Goal: Task Accomplishment & Management: Use online tool/utility

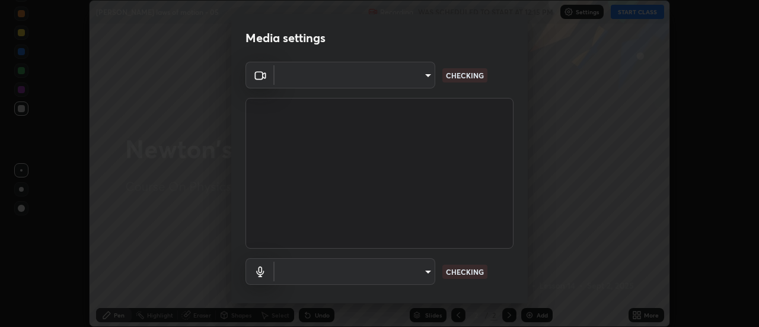
scroll to position [62, 0]
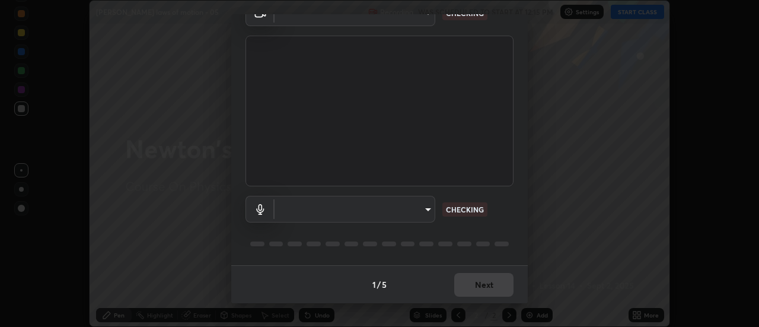
type input "985e4b1f72fc3b9494b48cef3b79fe3b682f9ae0bb15c20acfe574fe2aaad349"
type input "618656b63b7f9ee0ab6491a194f7017e5cc5f8d223736be4f163d7efcd640cbd"
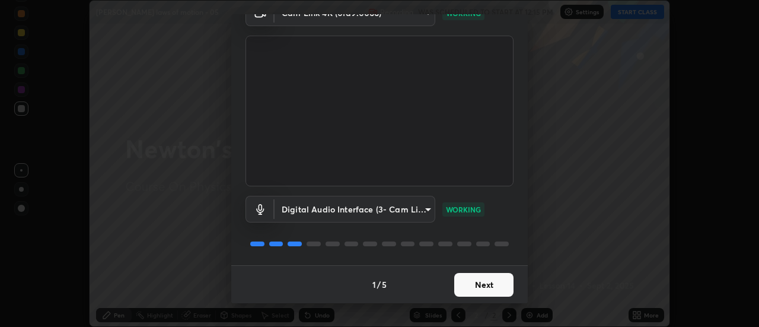
click at [480, 286] on button "Next" at bounding box center [483, 285] width 59 height 24
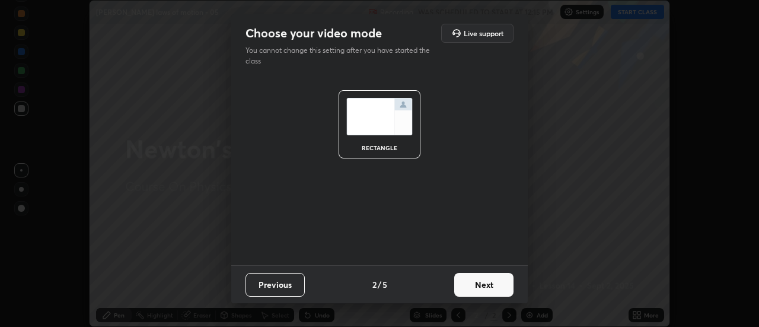
click at [479, 285] on button "Next" at bounding box center [483, 285] width 59 height 24
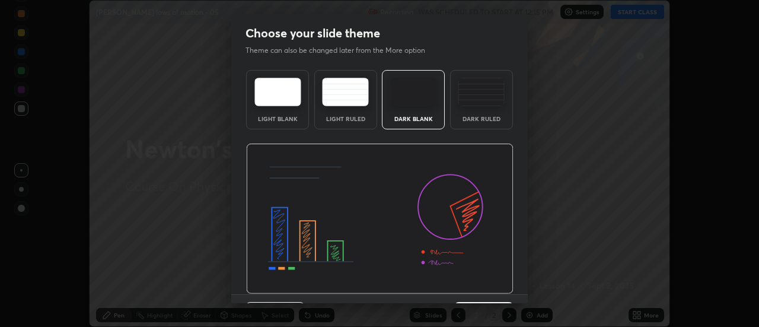
scroll to position [29, 0]
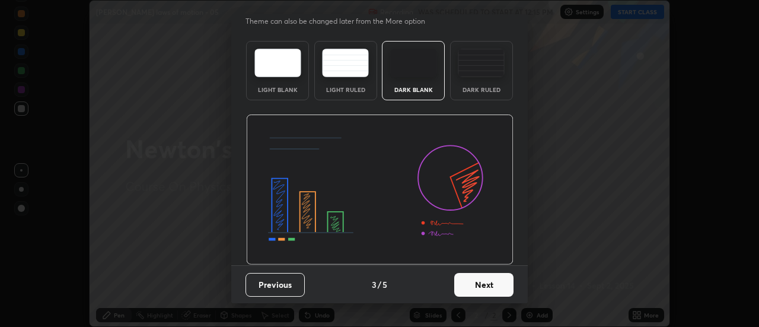
click at [474, 286] on button "Next" at bounding box center [483, 285] width 59 height 24
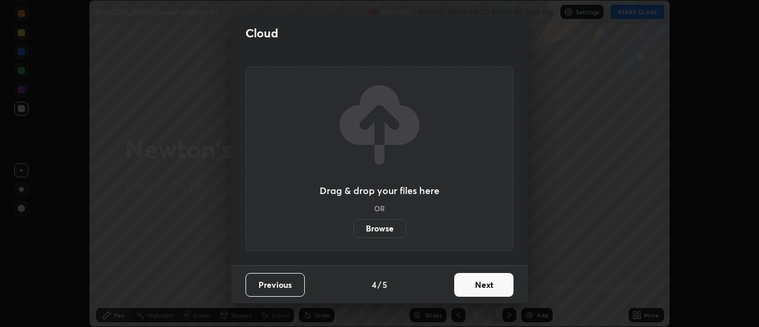
click at [484, 286] on button "Next" at bounding box center [483, 285] width 59 height 24
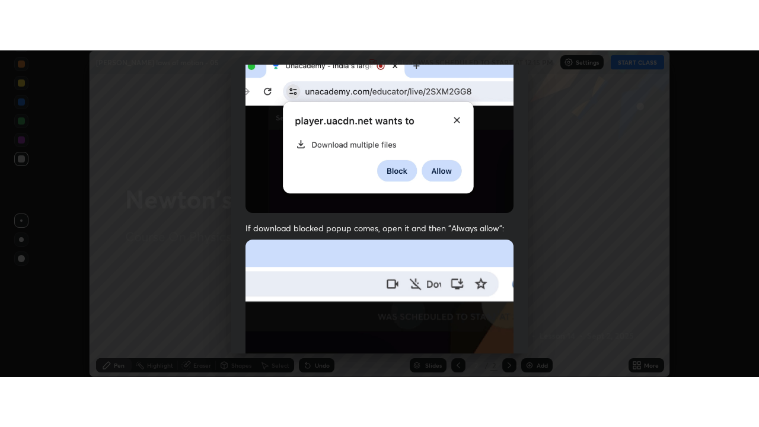
scroll to position [304, 0]
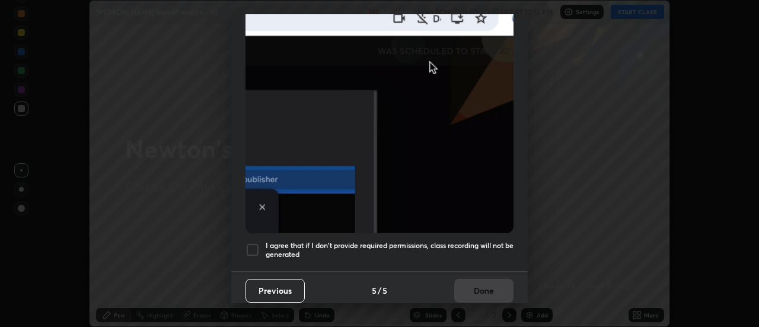
click at [462, 248] on h5 "I agree that if I don't provide required permissions, class recording will not …" at bounding box center [389, 250] width 248 height 18
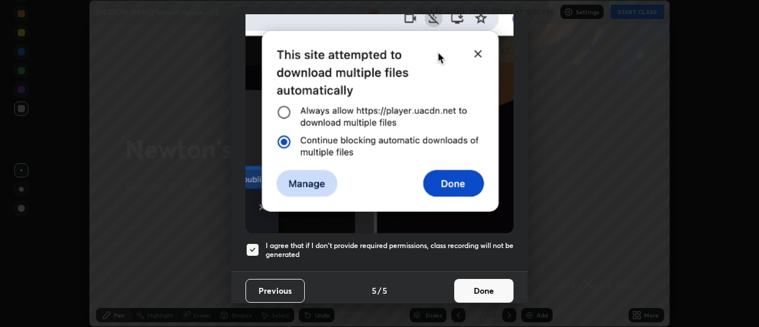
click at [478, 283] on button "Done" at bounding box center [483, 291] width 59 height 24
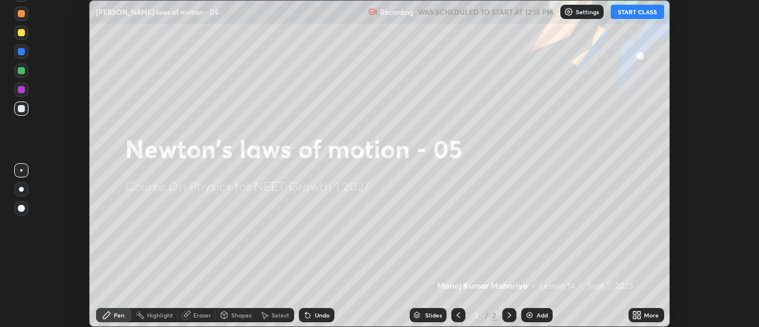
click at [638, 315] on icon at bounding box center [636, 314] width 9 height 9
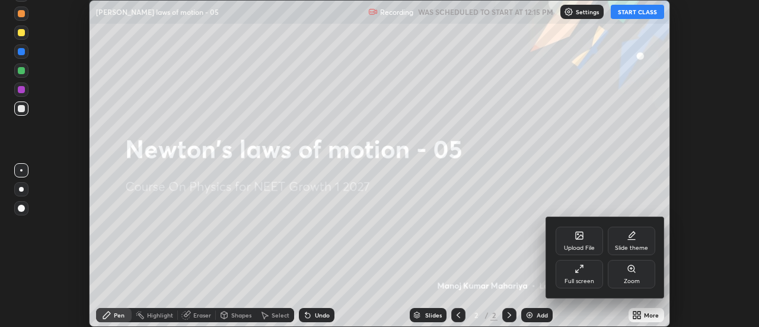
click at [584, 270] on div "Full screen" at bounding box center [578, 274] width 47 height 28
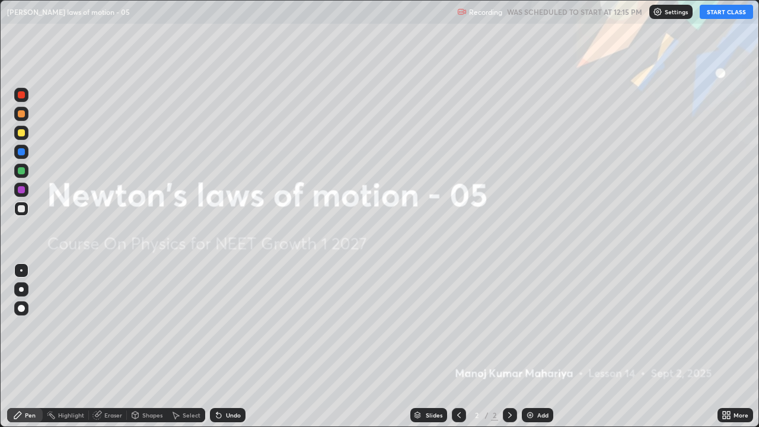
scroll to position [427, 759]
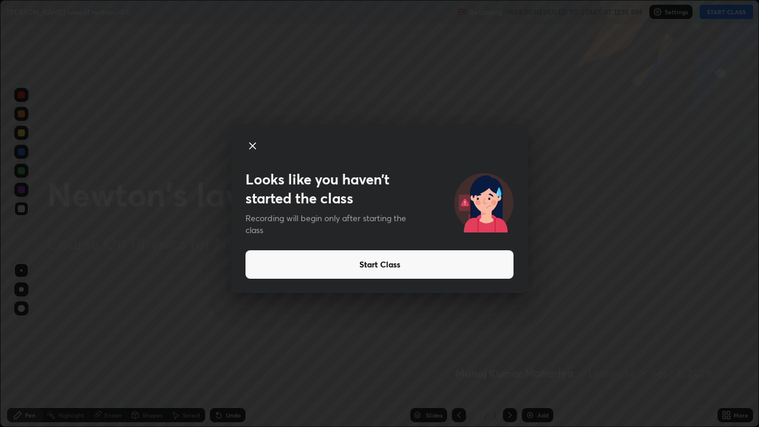
click at [500, 265] on button "Start Class" at bounding box center [379, 264] width 268 height 28
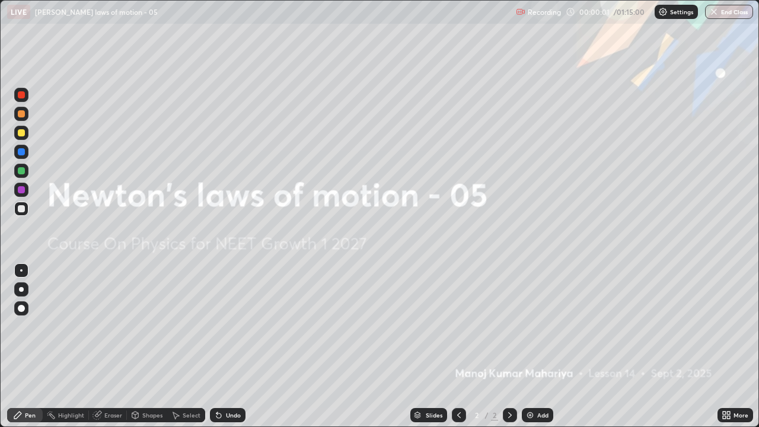
click at [531, 326] on img at bounding box center [529, 414] width 9 height 9
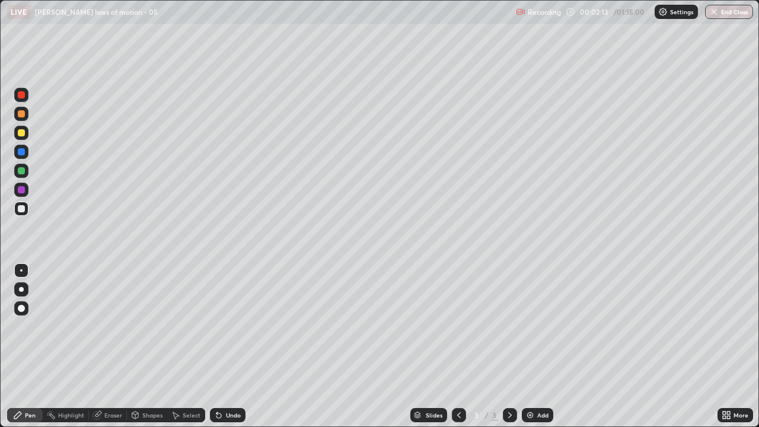
click at [20, 287] on div at bounding box center [21, 289] width 5 height 5
click at [23, 210] on div at bounding box center [21, 208] width 7 height 7
click at [22, 288] on div at bounding box center [21, 289] width 5 height 5
click at [221, 326] on div "Undo" at bounding box center [228, 415] width 36 height 14
click at [224, 326] on div "Undo" at bounding box center [228, 415] width 36 height 14
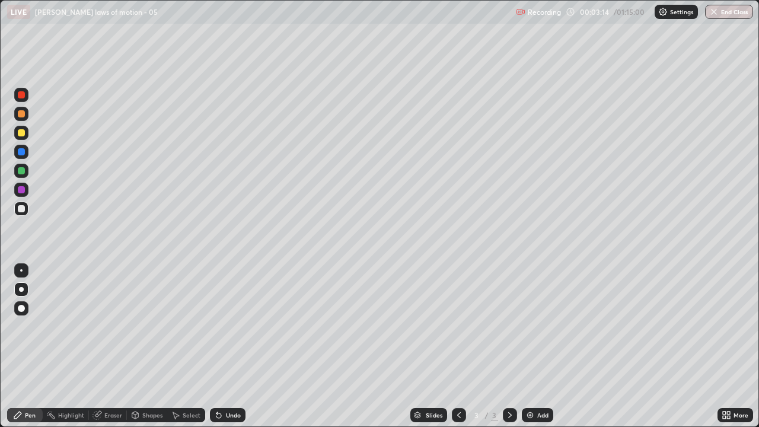
click at [223, 326] on div "Undo" at bounding box center [228, 415] width 36 height 14
click at [222, 326] on div "Undo" at bounding box center [228, 415] width 36 height 14
click at [221, 326] on div "Undo" at bounding box center [228, 415] width 36 height 14
click at [223, 326] on div "Undo" at bounding box center [228, 415] width 36 height 14
click at [222, 326] on div "Undo" at bounding box center [228, 415] width 36 height 14
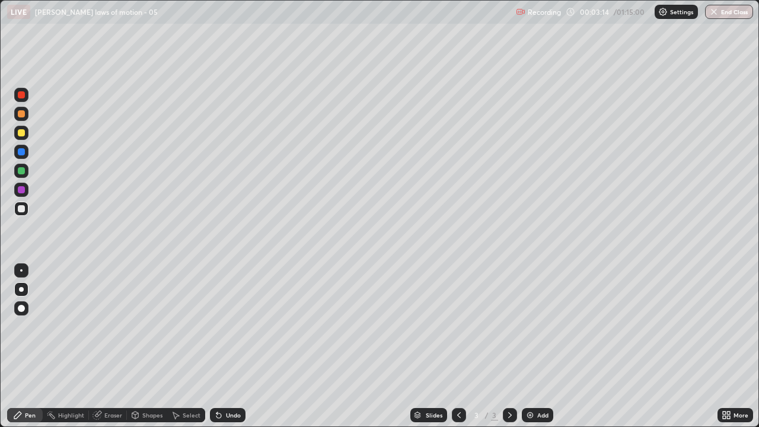
click at [220, 326] on div "Undo" at bounding box center [228, 415] width 36 height 14
click at [218, 326] on div "Undo" at bounding box center [228, 415] width 36 height 14
click at [218, 326] on icon at bounding box center [218, 415] width 5 height 5
click at [217, 326] on icon at bounding box center [218, 415] width 5 height 5
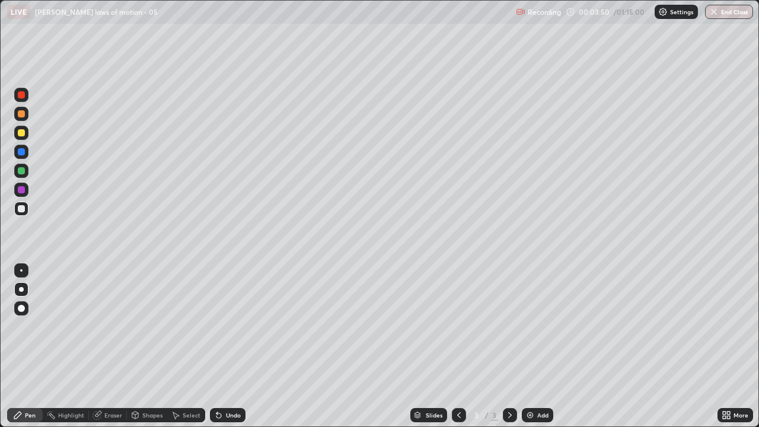
click at [217, 326] on div "Undo" at bounding box center [228, 415] width 36 height 14
click at [21, 210] on div at bounding box center [21, 208] width 7 height 7
click at [217, 326] on icon at bounding box center [218, 415] width 5 height 5
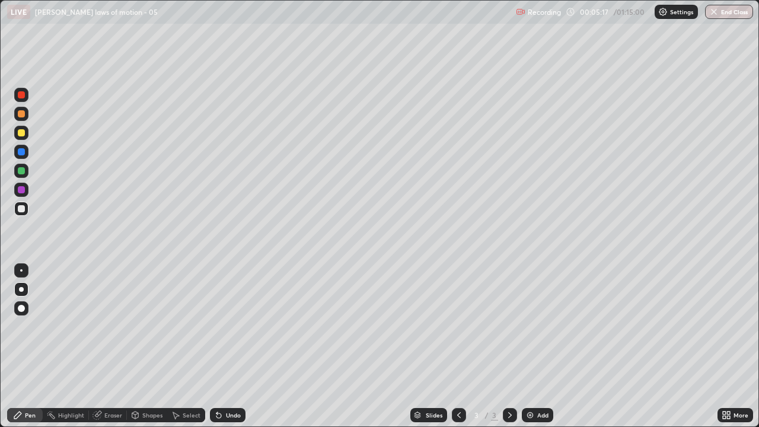
click at [218, 326] on icon at bounding box center [218, 415] width 5 height 5
click at [220, 326] on icon at bounding box center [218, 414] width 9 height 9
click at [219, 326] on icon at bounding box center [218, 415] width 5 height 5
click at [216, 326] on icon at bounding box center [218, 415] width 5 height 5
click at [217, 326] on icon at bounding box center [218, 415] width 5 height 5
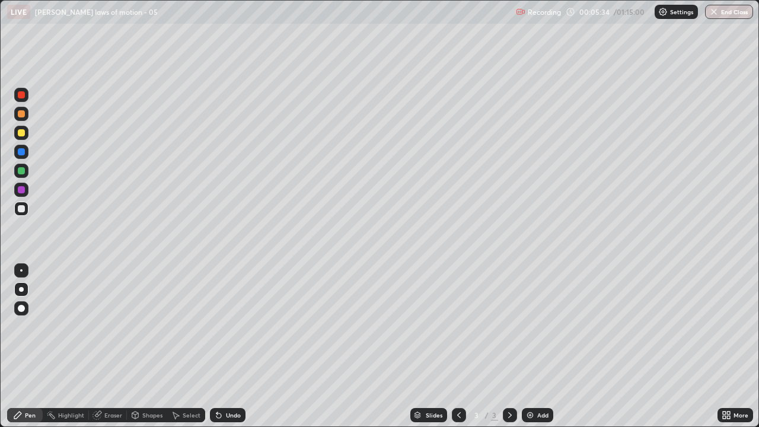
click at [218, 326] on icon at bounding box center [218, 415] width 5 height 5
click at [217, 326] on icon at bounding box center [218, 415] width 5 height 5
click at [216, 326] on icon at bounding box center [218, 415] width 5 height 5
click at [216, 326] on icon at bounding box center [216, 412] width 1 height 1
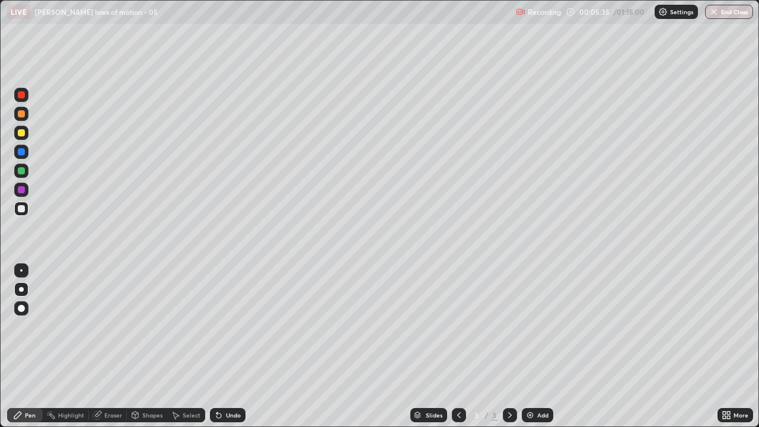
click at [214, 326] on icon at bounding box center [218, 414] width 9 height 9
click at [216, 326] on icon at bounding box center [218, 415] width 5 height 5
click at [218, 326] on icon at bounding box center [218, 415] width 5 height 5
click at [219, 326] on icon at bounding box center [218, 415] width 5 height 5
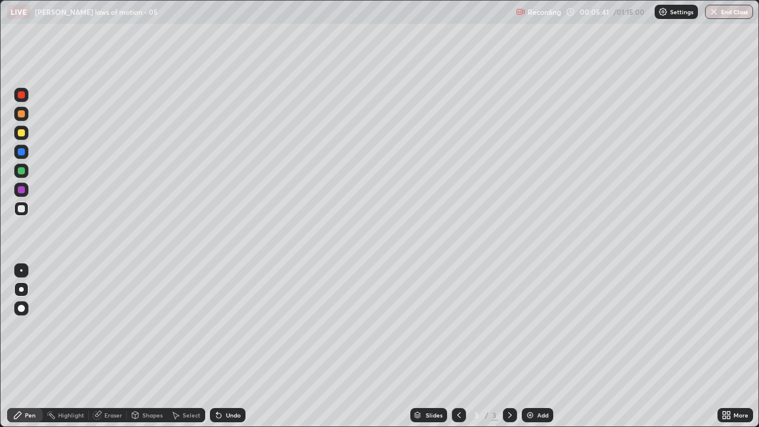
click at [217, 326] on icon at bounding box center [218, 415] width 5 height 5
click at [219, 326] on icon at bounding box center [218, 414] width 9 height 9
click at [221, 326] on icon at bounding box center [218, 414] width 9 height 9
click at [219, 326] on icon at bounding box center [218, 415] width 5 height 5
click at [220, 326] on icon at bounding box center [218, 414] width 9 height 9
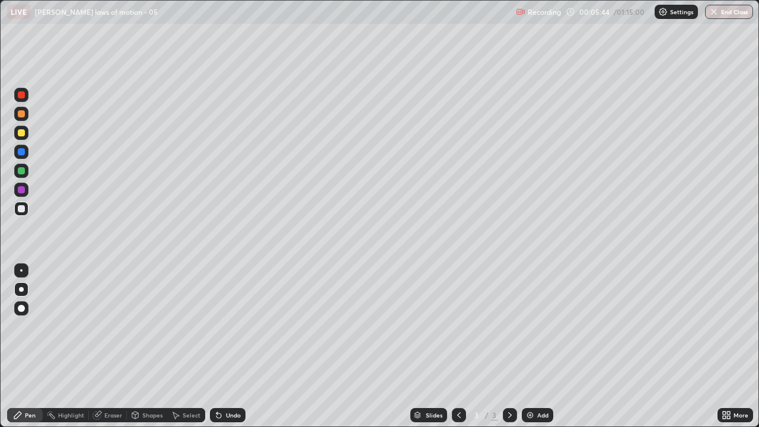
click at [222, 326] on div "Undo" at bounding box center [228, 415] width 36 height 14
click at [220, 326] on icon at bounding box center [218, 414] width 9 height 9
click at [217, 326] on icon at bounding box center [218, 415] width 5 height 5
click at [219, 326] on icon at bounding box center [218, 414] width 9 height 9
click at [221, 326] on icon at bounding box center [218, 414] width 9 height 9
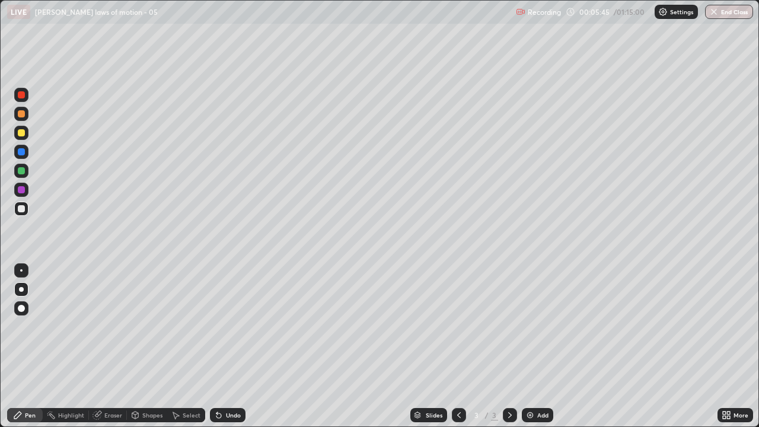
click at [217, 326] on icon at bounding box center [218, 415] width 5 height 5
click at [219, 326] on div "Undo" at bounding box center [228, 415] width 36 height 14
click at [217, 326] on icon at bounding box center [218, 415] width 5 height 5
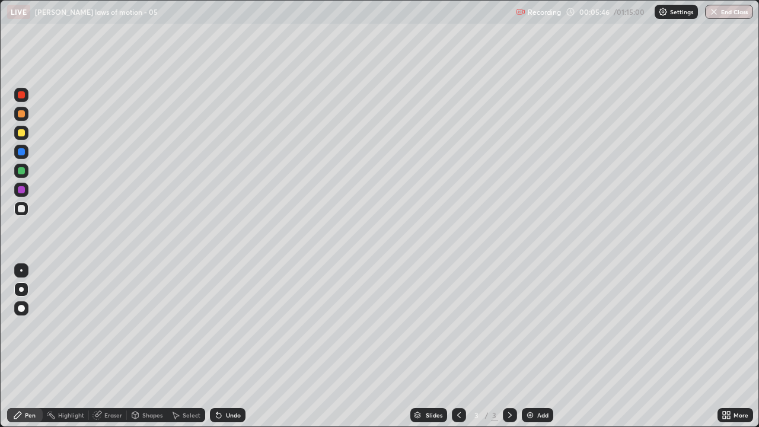
click at [221, 326] on icon at bounding box center [218, 414] width 9 height 9
click at [222, 326] on div "Undo" at bounding box center [228, 415] width 36 height 14
click at [219, 326] on icon at bounding box center [218, 415] width 5 height 5
click at [220, 326] on icon at bounding box center [218, 414] width 9 height 9
click at [219, 326] on icon at bounding box center [218, 415] width 5 height 5
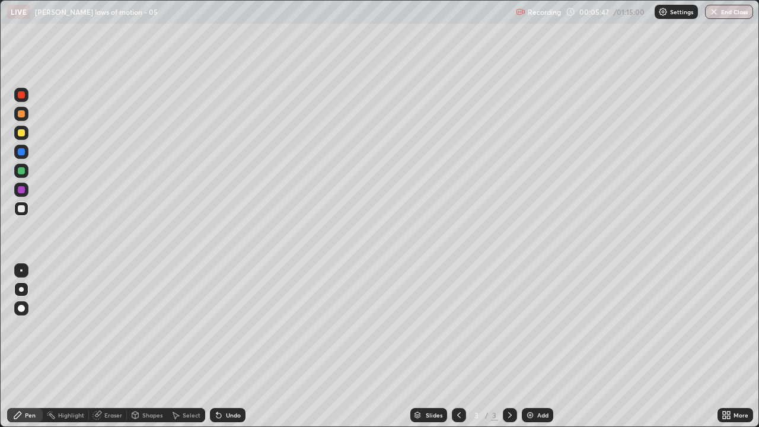
click at [218, 326] on icon at bounding box center [218, 415] width 5 height 5
click at [217, 326] on icon at bounding box center [218, 415] width 5 height 5
click at [223, 326] on div "Undo" at bounding box center [228, 415] width 36 height 14
click at [217, 326] on icon at bounding box center [218, 415] width 5 height 5
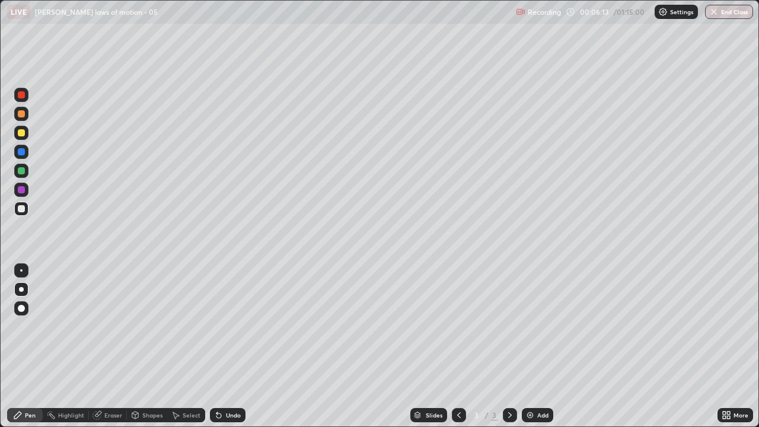
click at [216, 326] on icon at bounding box center [218, 415] width 5 height 5
click at [217, 326] on icon at bounding box center [218, 415] width 5 height 5
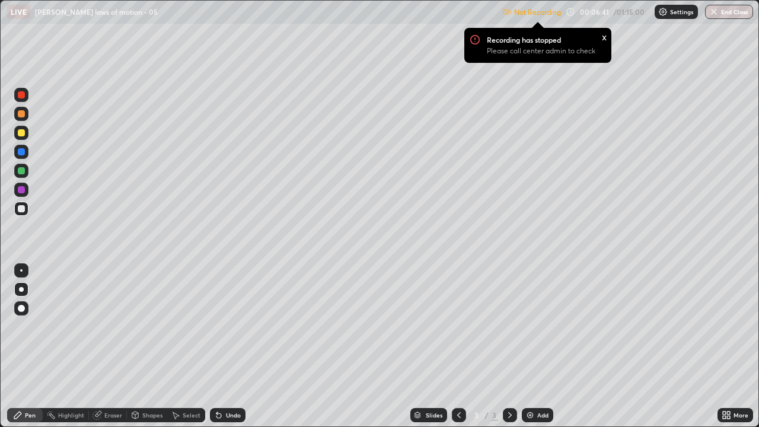
click at [661, 11] on img at bounding box center [662, 11] width 9 height 9
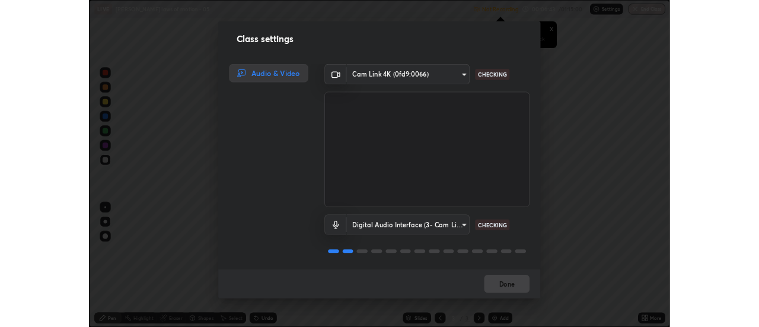
scroll to position [1, 0]
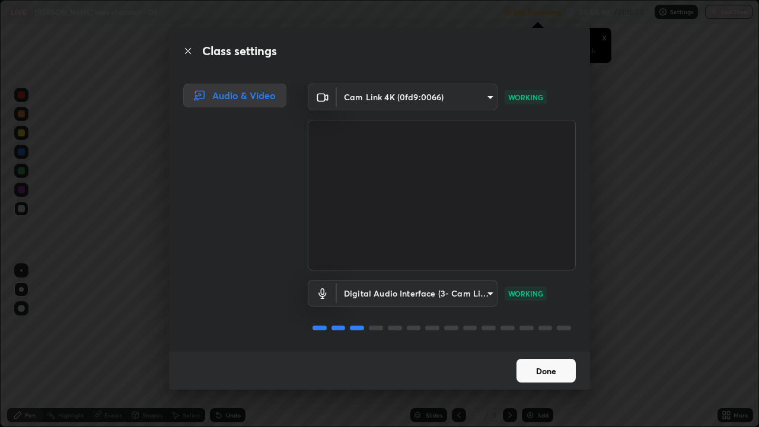
click at [528, 326] on button "Done" at bounding box center [545, 371] width 59 height 24
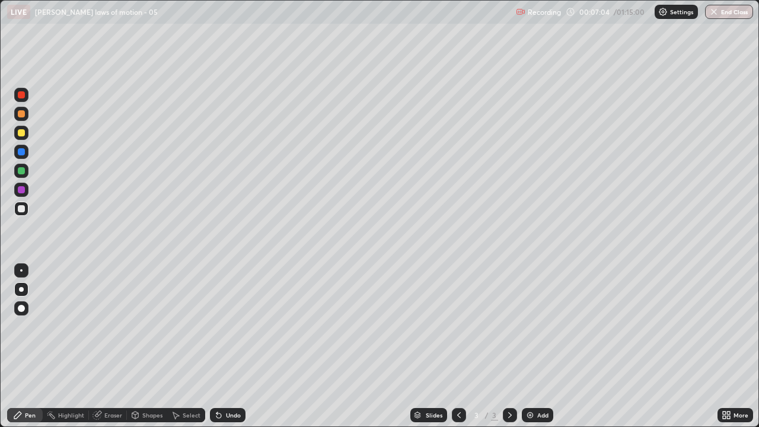
click at [220, 326] on icon at bounding box center [218, 414] width 9 height 9
click at [216, 326] on icon at bounding box center [218, 415] width 5 height 5
click at [21, 133] on div at bounding box center [21, 132] width 7 height 7
click at [214, 326] on icon at bounding box center [218, 414] width 9 height 9
click at [217, 326] on icon at bounding box center [218, 415] width 5 height 5
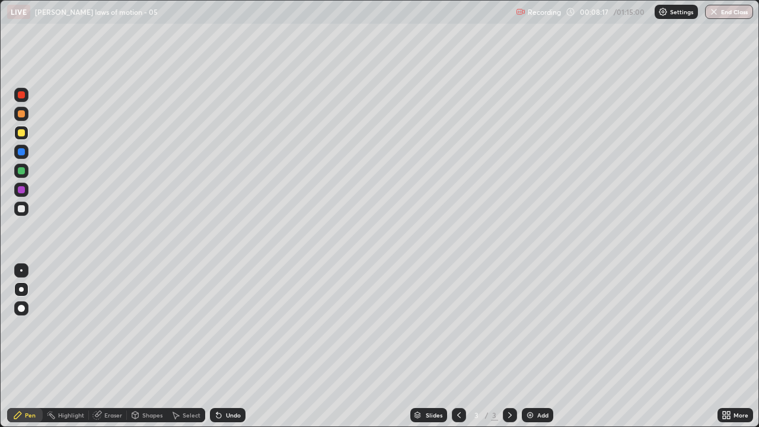
click at [21, 193] on div at bounding box center [21, 189] width 7 height 7
click at [18, 214] on div at bounding box center [21, 208] width 14 height 14
click at [27, 208] on div at bounding box center [21, 208] width 14 height 14
click at [216, 326] on icon at bounding box center [218, 415] width 5 height 5
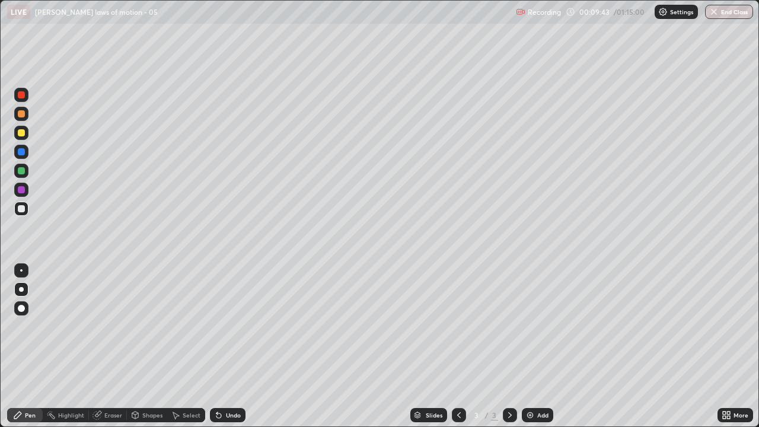
click at [217, 326] on icon at bounding box center [218, 415] width 5 height 5
click at [222, 326] on div "Undo" at bounding box center [228, 415] width 36 height 14
click at [216, 326] on icon at bounding box center [218, 415] width 5 height 5
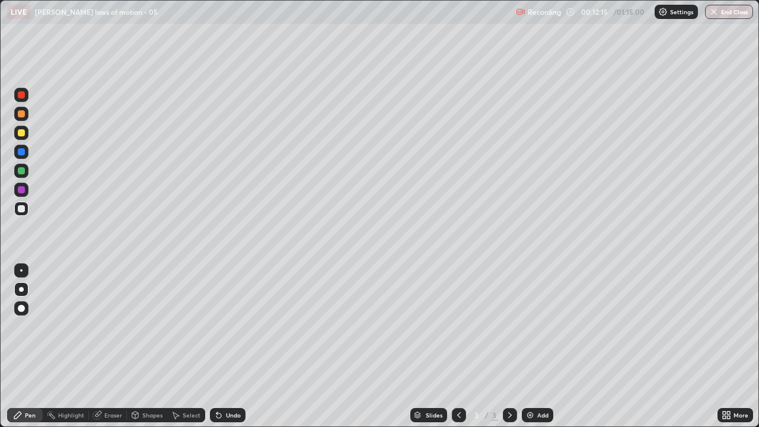
click at [217, 326] on icon at bounding box center [218, 415] width 5 height 5
click at [651, 326] on div "Slides 3 / 3 Add" at bounding box center [481, 415] width 472 height 24
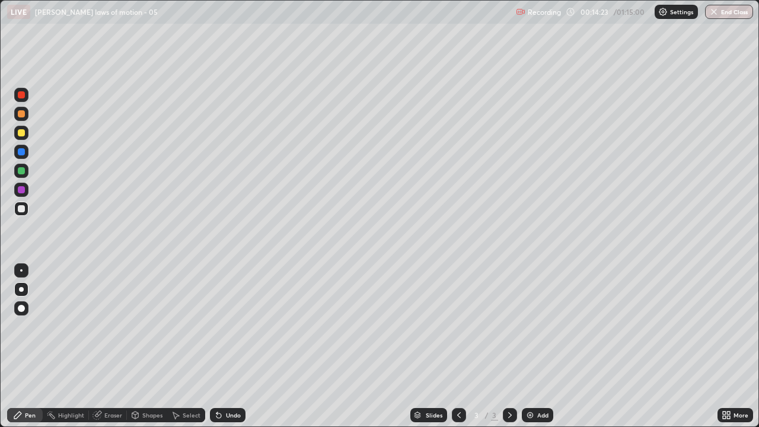
click at [525, 326] on div "Add" at bounding box center [536, 415] width 31 height 14
click at [456, 326] on icon at bounding box center [458, 414] width 9 height 9
click at [508, 326] on icon at bounding box center [509, 414] width 9 height 9
click at [724, 326] on icon at bounding box center [723, 416] width 3 height 3
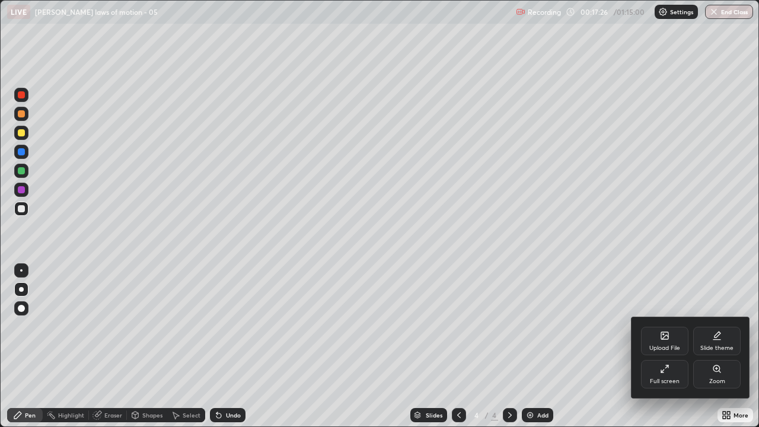
click at [668, 326] on div "Full screen" at bounding box center [664, 374] width 47 height 28
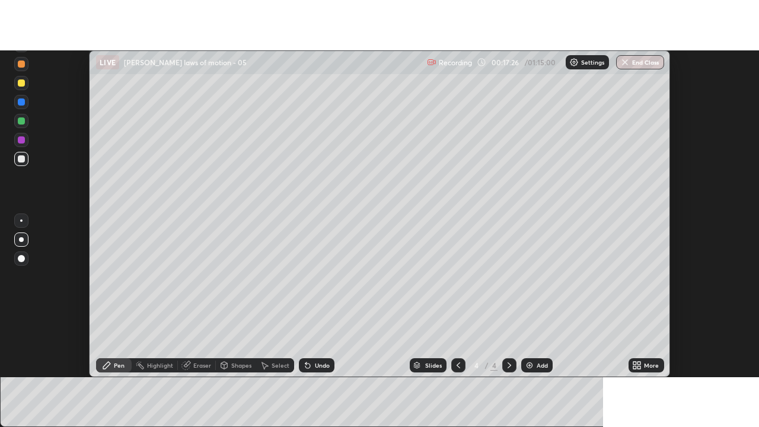
scroll to position [58934, 58502]
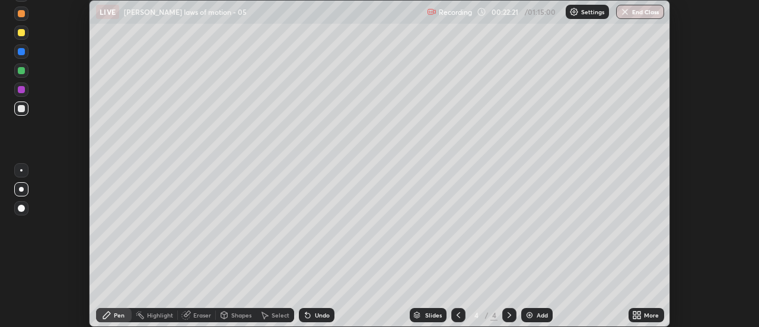
click at [635, 316] on icon at bounding box center [634, 316] width 3 height 3
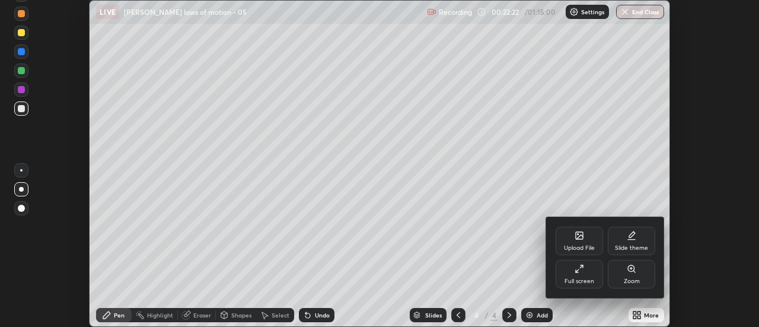
click at [578, 276] on div "Full screen" at bounding box center [578, 274] width 47 height 28
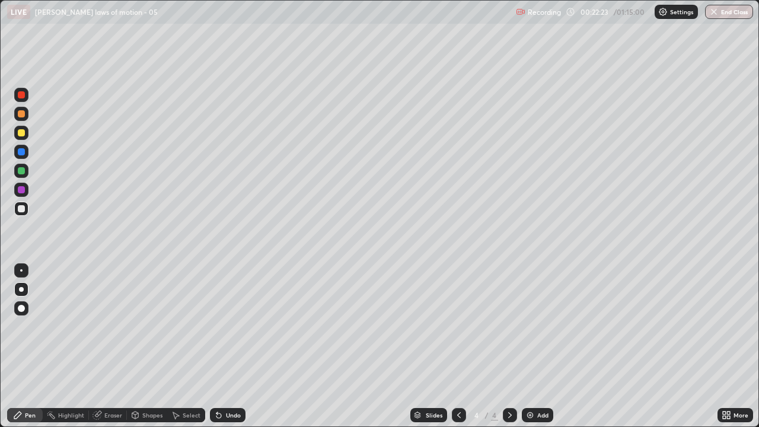
scroll to position [427, 759]
click at [216, 326] on icon at bounding box center [218, 415] width 5 height 5
click at [212, 326] on div "Undo" at bounding box center [228, 415] width 36 height 14
click at [217, 326] on icon at bounding box center [218, 415] width 5 height 5
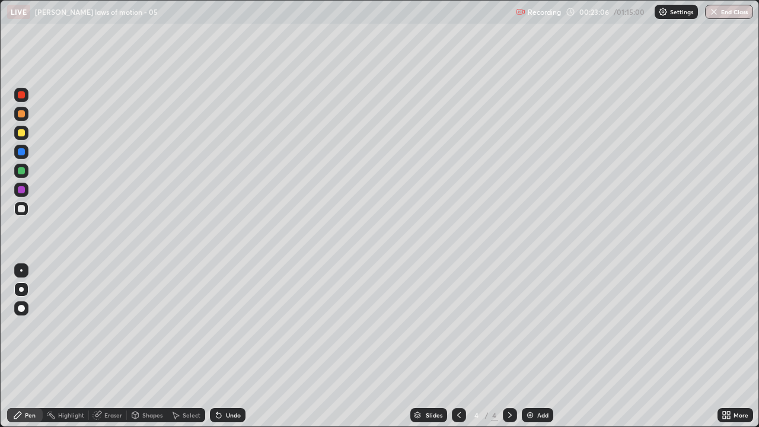
click at [217, 326] on icon at bounding box center [218, 415] width 5 height 5
click at [216, 326] on icon at bounding box center [218, 415] width 5 height 5
click at [527, 326] on img at bounding box center [529, 414] width 9 height 9
click at [21, 209] on div at bounding box center [21, 208] width 7 height 7
click at [217, 326] on icon at bounding box center [218, 415] width 5 height 5
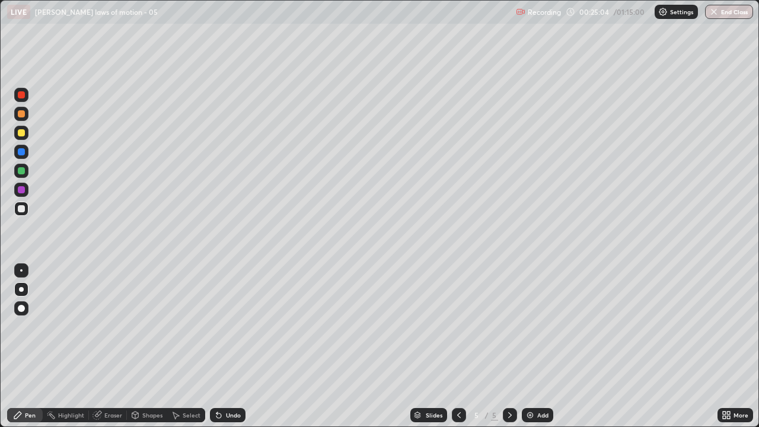
click at [219, 326] on div "Undo" at bounding box center [228, 415] width 36 height 14
click at [148, 326] on div "Shapes" at bounding box center [152, 415] width 20 height 6
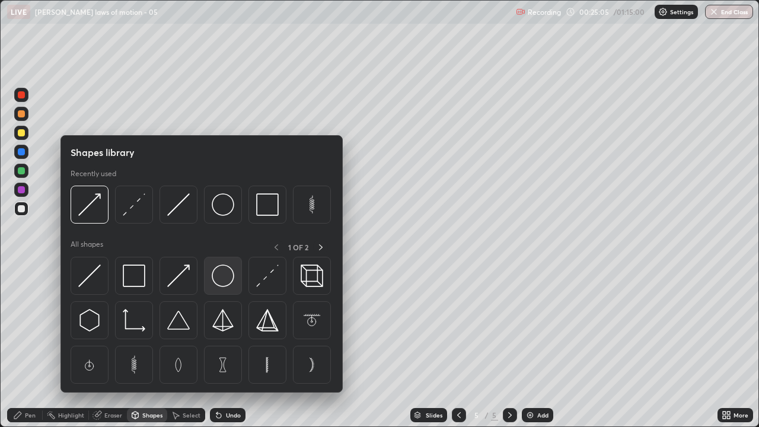
click at [215, 283] on img at bounding box center [223, 275] width 23 height 23
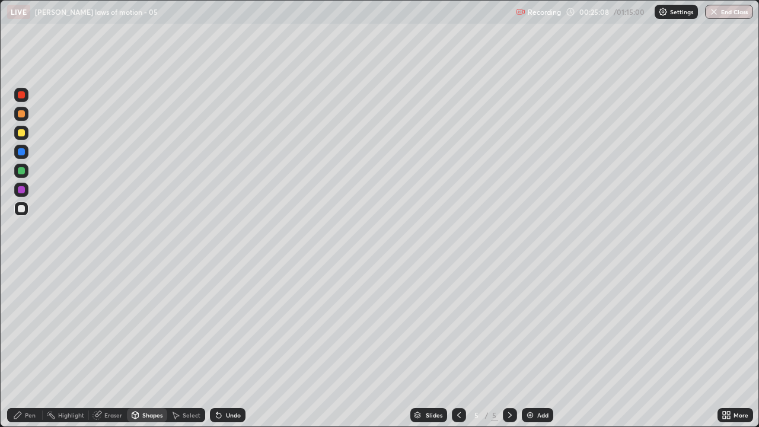
click at [30, 326] on div "Pen" at bounding box center [30, 415] width 11 height 6
click at [529, 326] on img at bounding box center [529, 414] width 9 height 9
click at [21, 132] on div at bounding box center [21, 132] width 7 height 7
click at [21, 210] on div at bounding box center [21, 208] width 7 height 7
click at [149, 326] on div "Shapes" at bounding box center [147, 415] width 40 height 14
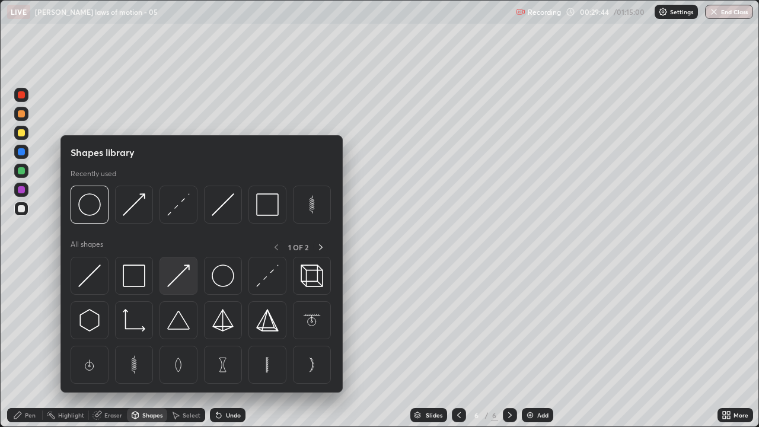
click at [172, 284] on img at bounding box center [178, 275] width 23 height 23
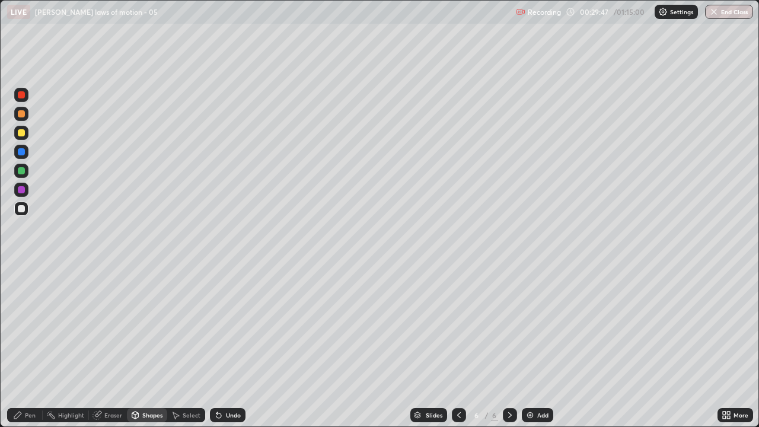
click at [219, 326] on div "Undo" at bounding box center [228, 415] width 36 height 14
click at [216, 326] on icon at bounding box center [218, 415] width 5 height 5
click at [35, 326] on div "Pen" at bounding box center [25, 415] width 36 height 14
click at [115, 326] on div "Eraser" at bounding box center [113, 415] width 18 height 6
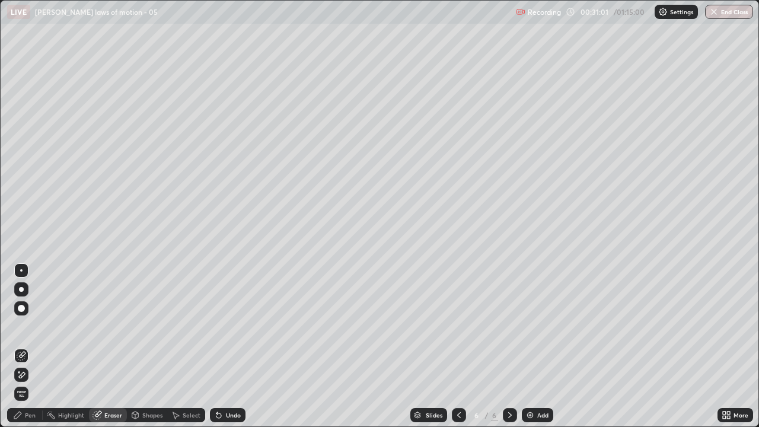
click at [113, 326] on div "Eraser" at bounding box center [113, 415] width 18 height 6
click at [36, 326] on div "Pen" at bounding box center [25, 415] width 36 height 14
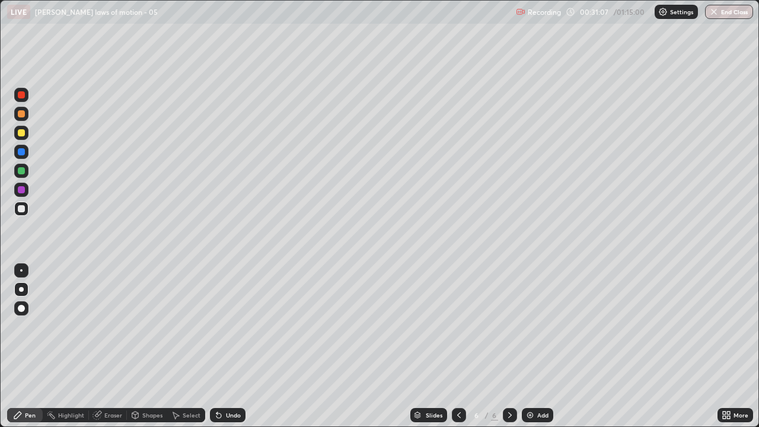
click at [23, 210] on div at bounding box center [21, 208] width 7 height 7
click at [22, 95] on div at bounding box center [21, 94] width 7 height 7
click at [149, 326] on div "Shapes" at bounding box center [152, 415] width 20 height 6
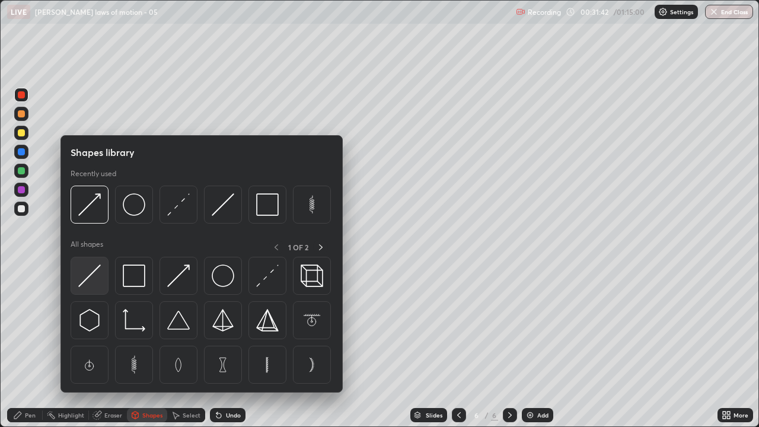
click at [92, 270] on img at bounding box center [89, 275] width 23 height 23
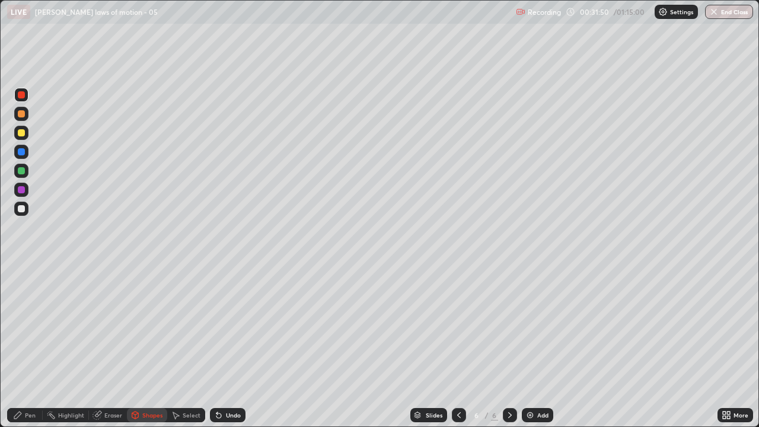
click at [28, 326] on div "Pen" at bounding box center [25, 415] width 36 height 14
click at [21, 208] on div at bounding box center [21, 208] width 7 height 7
click at [152, 326] on div "Shapes" at bounding box center [152, 415] width 20 height 6
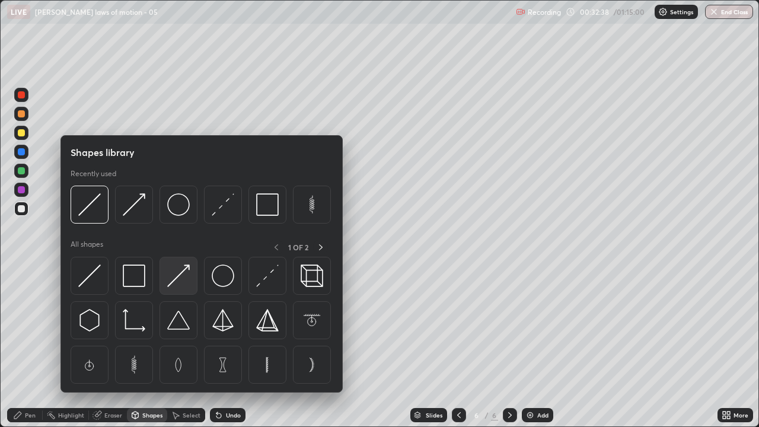
click at [177, 280] on img at bounding box center [178, 275] width 23 height 23
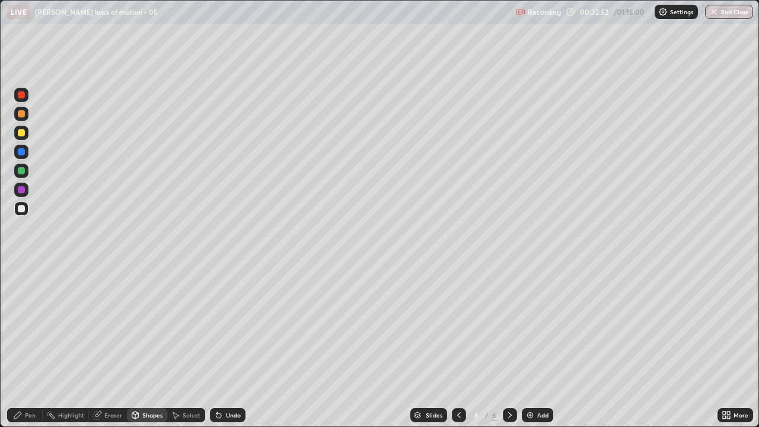
click at [36, 326] on div "Pen" at bounding box center [25, 415] width 36 height 14
click at [21, 202] on div at bounding box center [21, 208] width 14 height 14
click at [22, 132] on div at bounding box center [21, 132] width 7 height 7
click at [526, 326] on img at bounding box center [529, 414] width 9 height 9
click at [22, 307] on div at bounding box center [21, 308] width 7 height 7
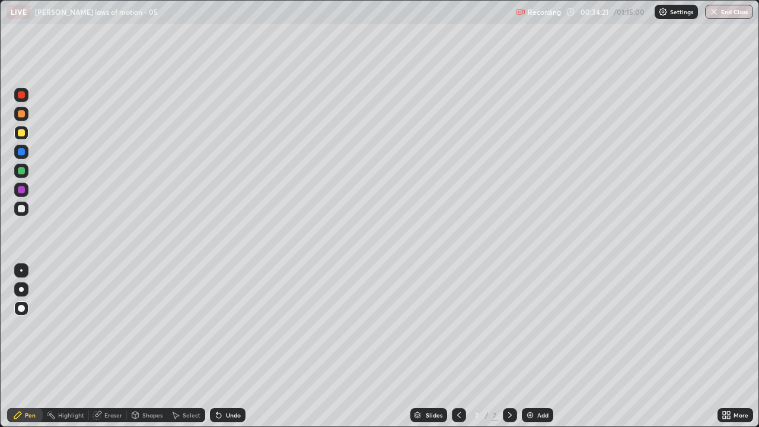
click at [29, 326] on div "Pen" at bounding box center [30, 415] width 11 height 6
click at [22, 209] on div at bounding box center [21, 208] width 7 height 7
click at [152, 326] on div "Shapes" at bounding box center [152, 415] width 20 height 6
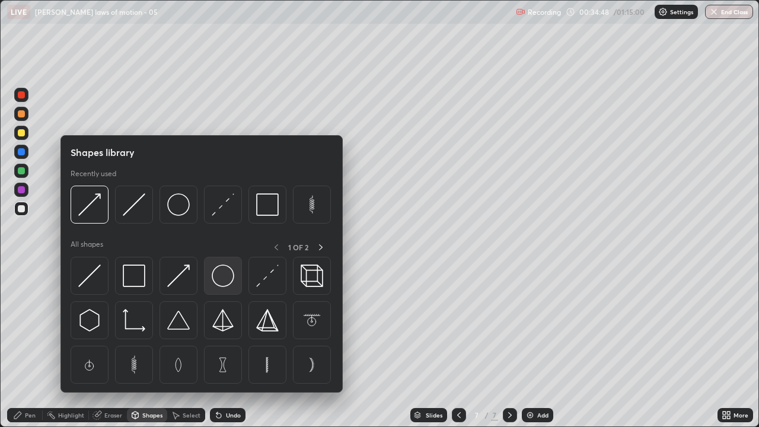
click at [220, 279] on img at bounding box center [223, 275] width 23 height 23
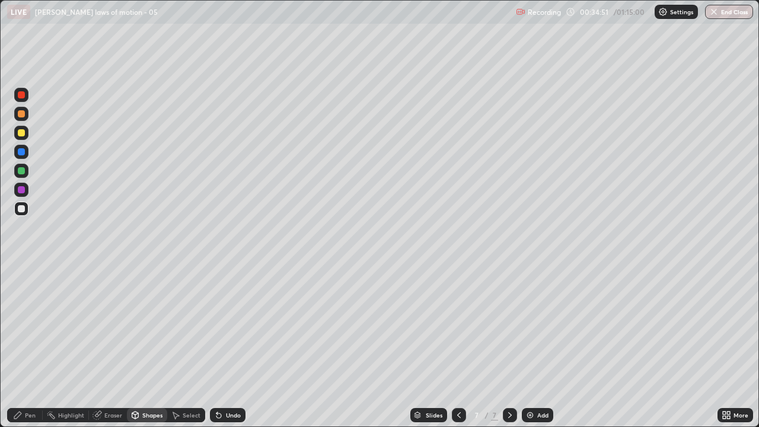
click at [33, 326] on div "Pen" at bounding box center [25, 415] width 36 height 14
click at [148, 326] on div "Shapes" at bounding box center [152, 415] width 20 height 6
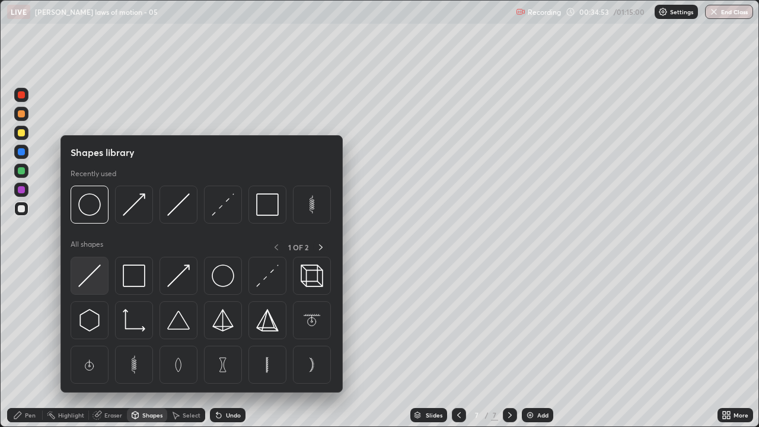
click at [93, 276] on img at bounding box center [89, 275] width 23 height 23
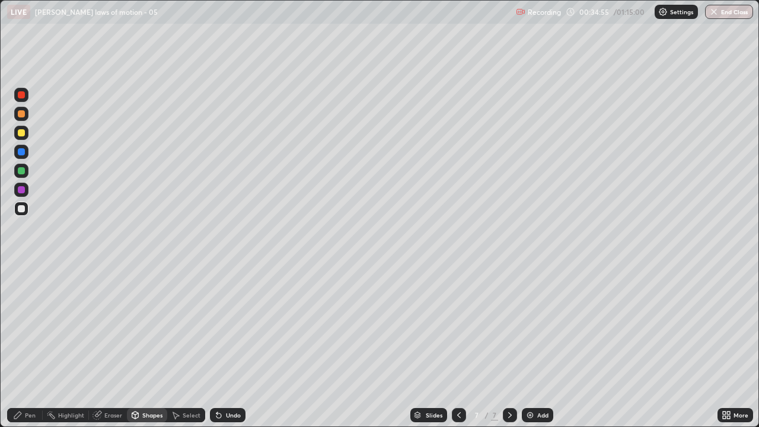
click at [24, 133] on div at bounding box center [21, 132] width 7 height 7
click at [218, 326] on icon at bounding box center [218, 415] width 5 height 5
click at [28, 326] on div "Pen" at bounding box center [30, 415] width 11 height 6
click at [217, 326] on icon at bounding box center [218, 415] width 5 height 5
click at [219, 326] on icon at bounding box center [218, 415] width 5 height 5
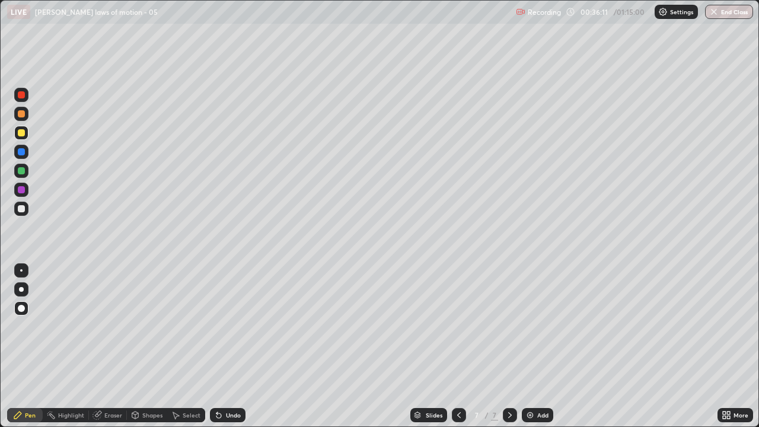
click at [148, 326] on div "Shapes" at bounding box center [147, 415] width 40 height 14
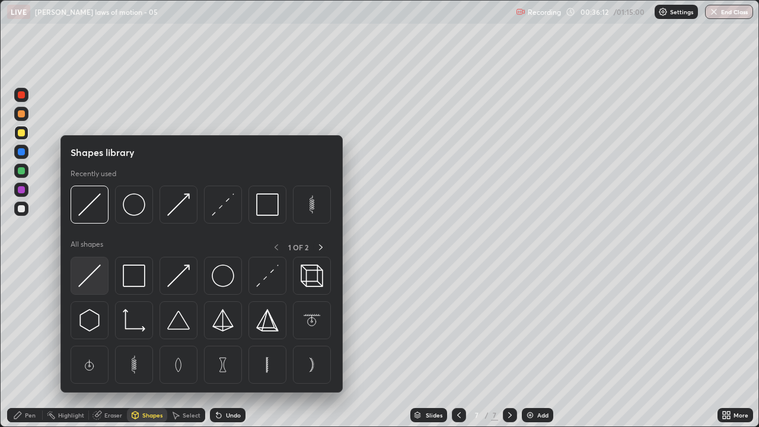
click at [87, 279] on img at bounding box center [89, 275] width 23 height 23
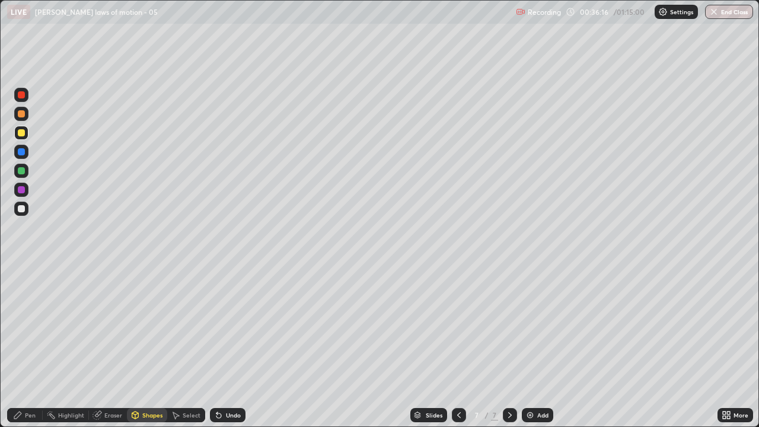
click at [148, 326] on div "Shapes" at bounding box center [152, 415] width 20 height 6
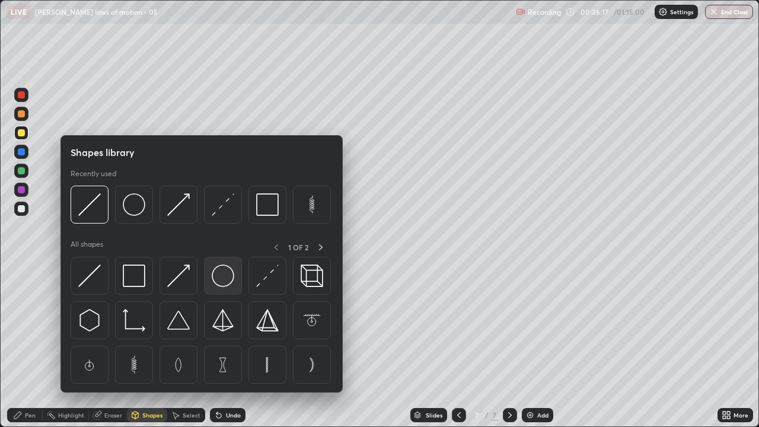
click at [222, 284] on img at bounding box center [223, 275] width 23 height 23
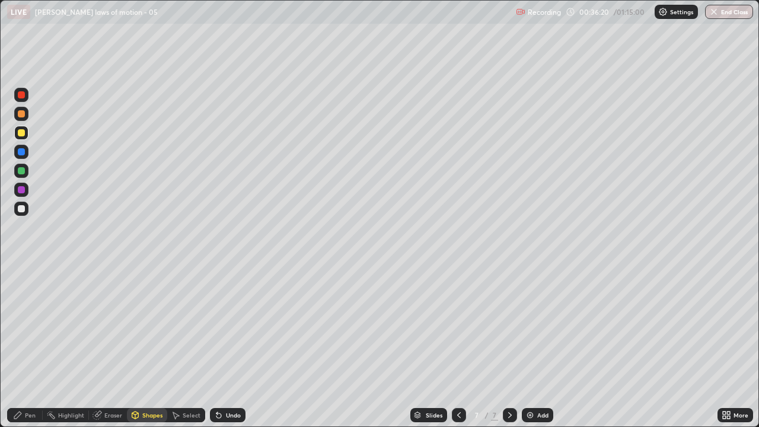
click at [217, 326] on icon at bounding box center [218, 415] width 5 height 5
click at [526, 326] on img at bounding box center [529, 414] width 9 height 9
click at [217, 326] on icon at bounding box center [218, 415] width 5 height 5
click at [145, 326] on div "Shapes" at bounding box center [152, 415] width 20 height 6
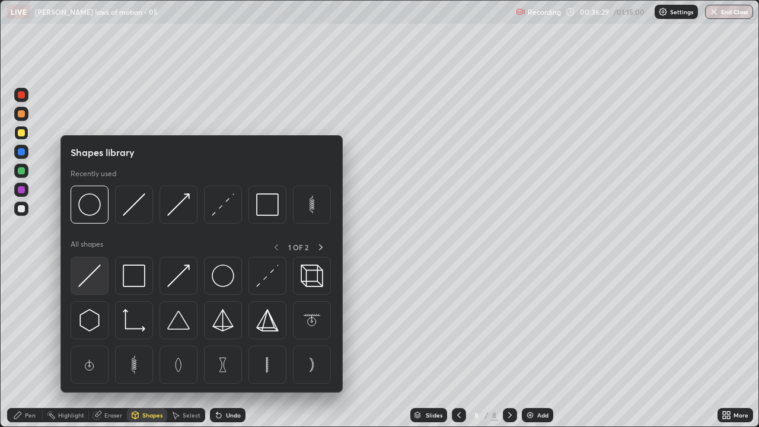
click at [91, 274] on img at bounding box center [89, 275] width 23 height 23
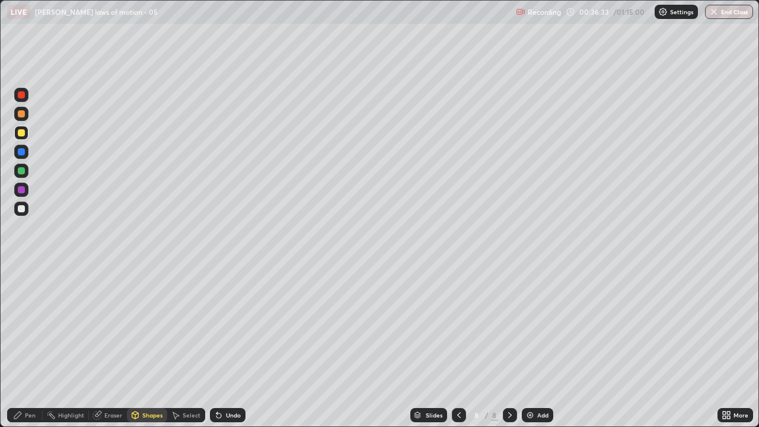
click at [216, 326] on icon at bounding box center [218, 415] width 5 height 5
click at [21, 207] on div at bounding box center [21, 208] width 7 height 7
click at [30, 326] on div "Pen" at bounding box center [30, 415] width 11 height 6
click at [149, 326] on div "Shapes" at bounding box center [152, 415] width 20 height 6
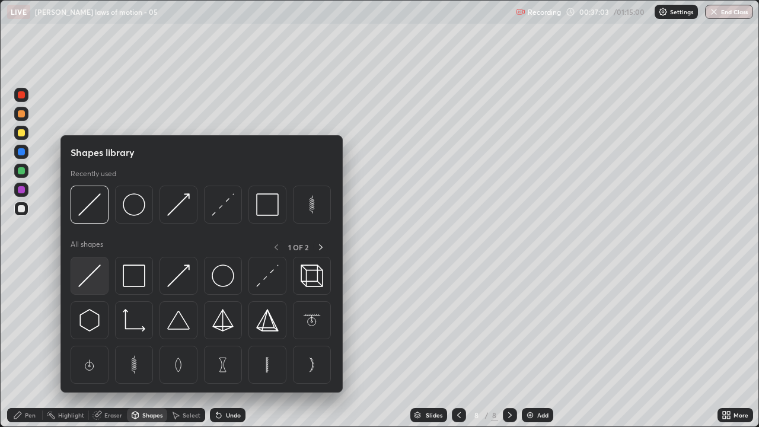
click at [89, 279] on img at bounding box center [89, 275] width 23 height 23
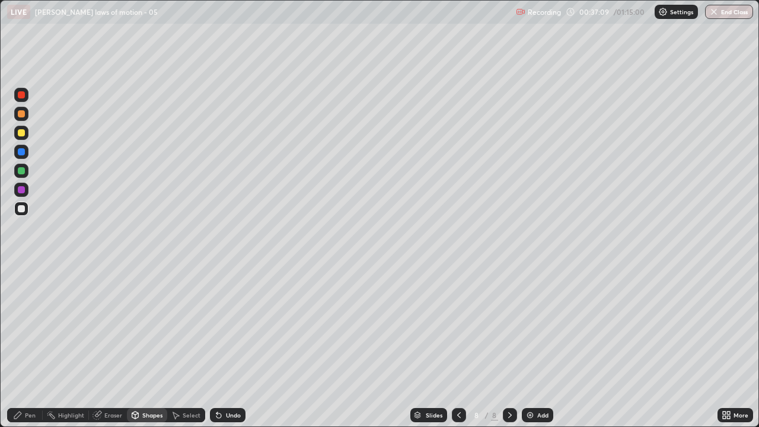
click at [32, 326] on div "Pen" at bounding box center [30, 415] width 11 height 6
click at [458, 326] on icon at bounding box center [458, 414] width 9 height 9
click at [508, 326] on icon at bounding box center [509, 414] width 9 height 9
click at [457, 326] on icon at bounding box center [458, 414] width 9 height 9
click at [505, 326] on div at bounding box center [510, 415] width 14 height 14
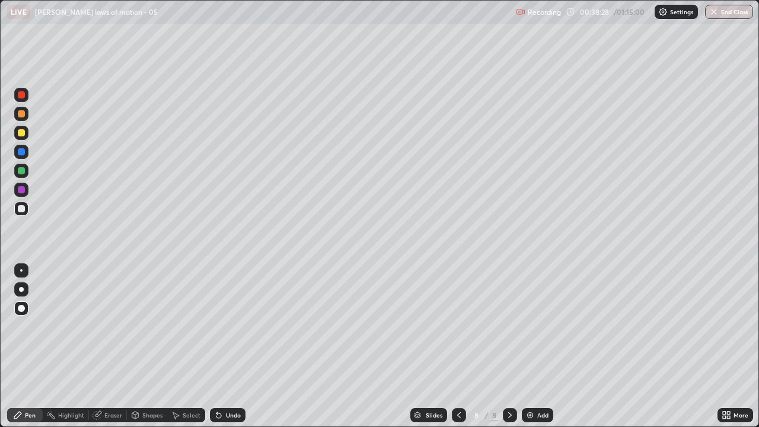
click at [533, 326] on img at bounding box center [529, 414] width 9 height 9
click at [20, 312] on div at bounding box center [21, 308] width 14 height 14
click at [19, 210] on div at bounding box center [21, 208] width 7 height 7
click at [457, 326] on icon at bounding box center [458, 414] width 9 height 9
click at [508, 326] on icon at bounding box center [509, 414] width 9 height 9
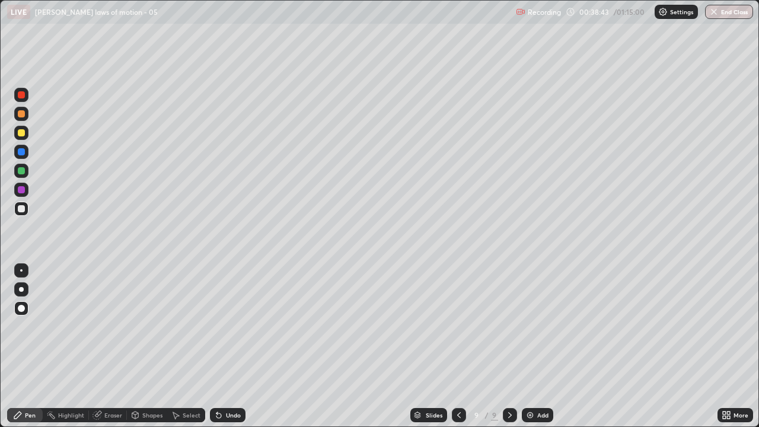
click at [24, 208] on div at bounding box center [21, 208] width 7 height 7
click at [151, 326] on div "Shapes" at bounding box center [152, 415] width 20 height 6
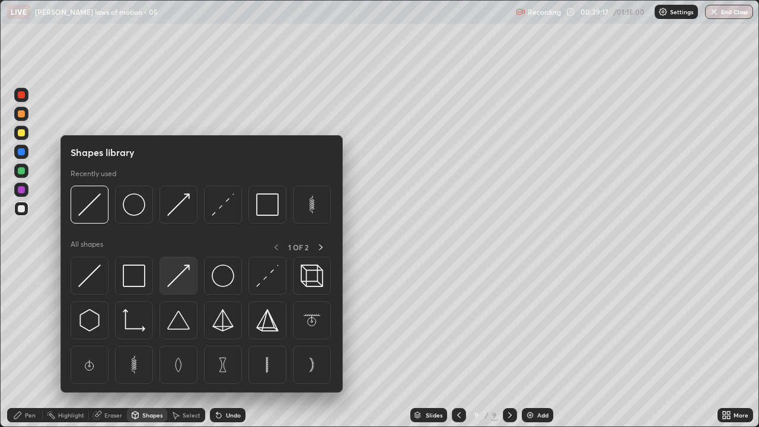
click at [174, 279] on img at bounding box center [178, 275] width 23 height 23
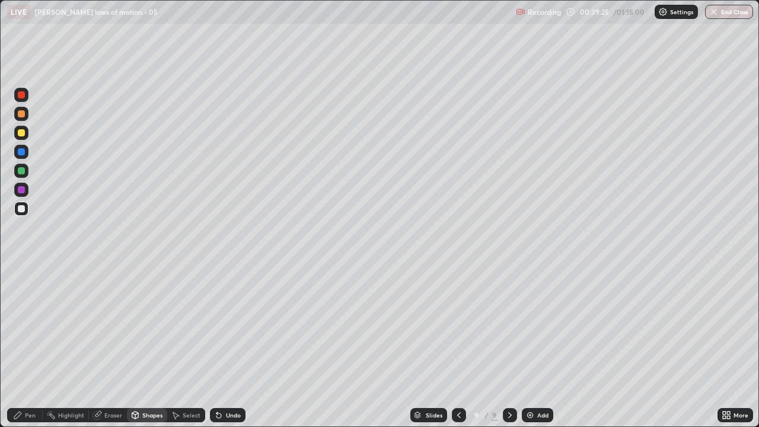
click at [33, 326] on div "Pen" at bounding box center [30, 415] width 11 height 6
click at [217, 326] on icon at bounding box center [218, 415] width 5 height 5
click at [216, 326] on icon at bounding box center [218, 415] width 5 height 5
click at [214, 326] on icon at bounding box center [218, 414] width 9 height 9
click at [216, 326] on icon at bounding box center [218, 415] width 5 height 5
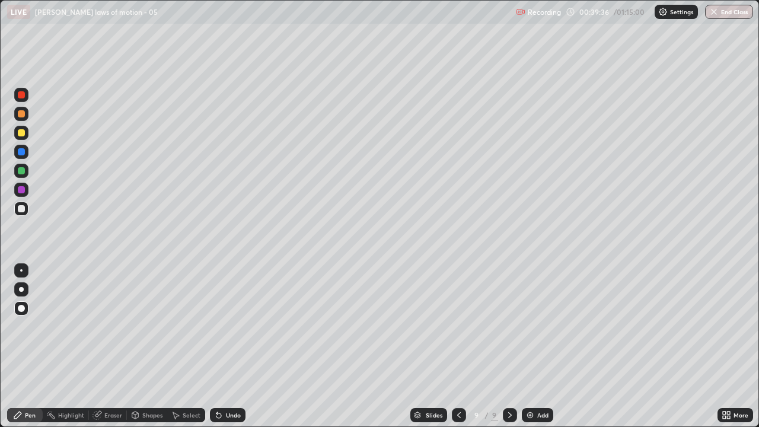
click at [216, 326] on icon at bounding box center [218, 415] width 5 height 5
click at [151, 326] on div "Shapes" at bounding box center [152, 415] width 20 height 6
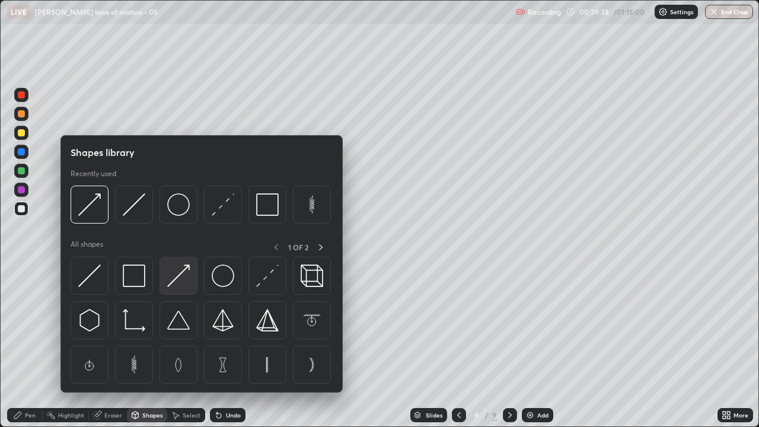
click at [176, 276] on img at bounding box center [178, 275] width 23 height 23
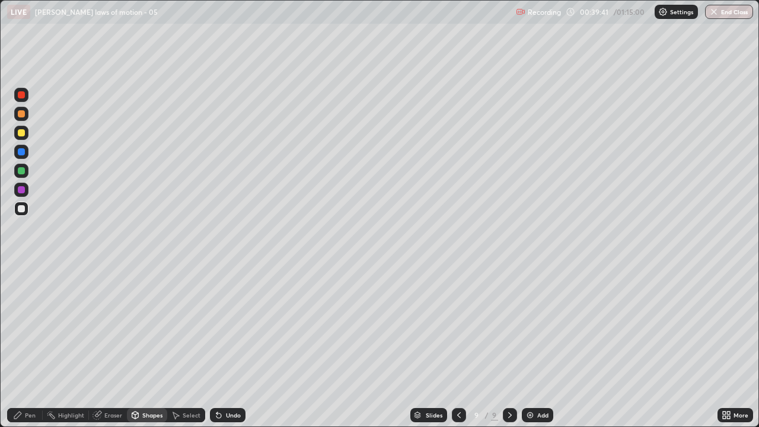
click at [37, 326] on div "Pen" at bounding box center [25, 415] width 36 height 14
click at [145, 326] on div "Shapes" at bounding box center [152, 415] width 20 height 6
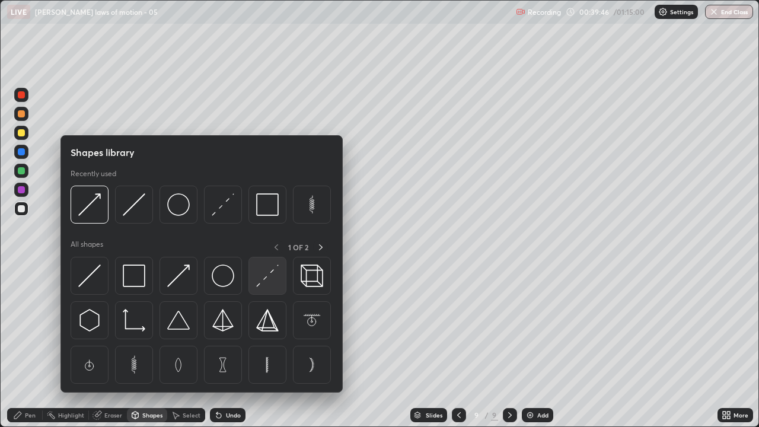
click at [260, 280] on img at bounding box center [267, 275] width 23 height 23
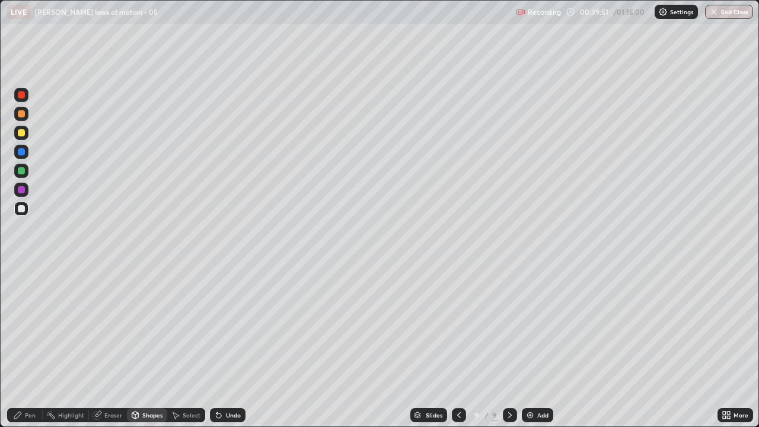
click at [32, 326] on div "Pen" at bounding box center [25, 415] width 36 height 14
click at [457, 326] on icon at bounding box center [458, 414] width 9 height 9
click at [153, 326] on div "Shapes" at bounding box center [152, 415] width 20 height 6
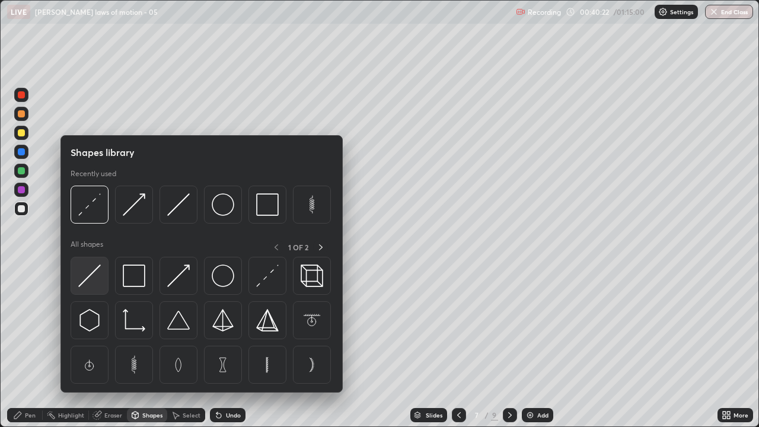
click at [89, 277] on img at bounding box center [89, 275] width 23 height 23
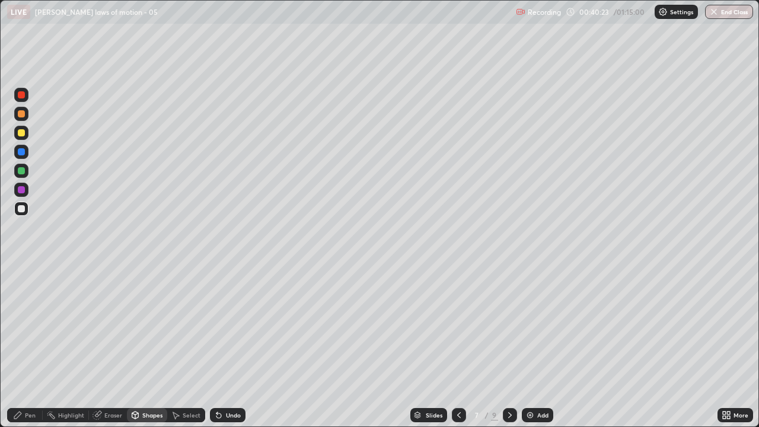
click at [30, 326] on div "Pen" at bounding box center [30, 415] width 11 height 6
click at [20, 290] on div at bounding box center [21, 289] width 5 height 5
click at [21, 270] on div at bounding box center [21, 270] width 2 height 2
click at [217, 326] on icon at bounding box center [218, 415] width 5 height 5
click at [153, 326] on div "Shapes" at bounding box center [152, 415] width 20 height 6
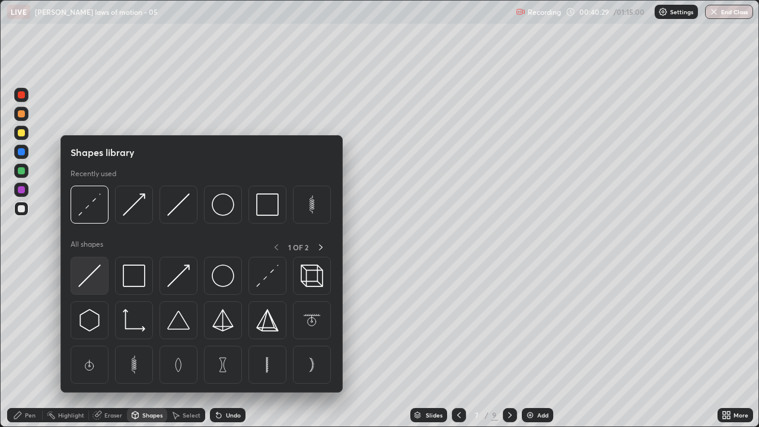
click at [94, 274] on img at bounding box center [89, 275] width 23 height 23
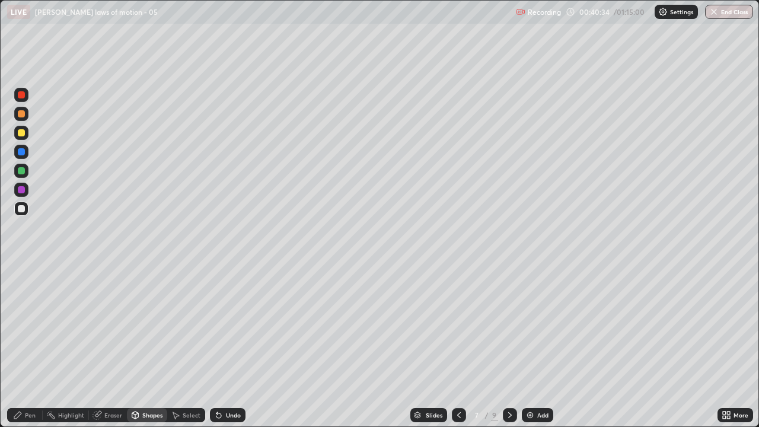
click at [27, 326] on div "Pen" at bounding box center [30, 415] width 11 height 6
click at [20, 209] on div at bounding box center [21, 208] width 7 height 7
click at [149, 326] on div "Shapes" at bounding box center [152, 415] width 20 height 6
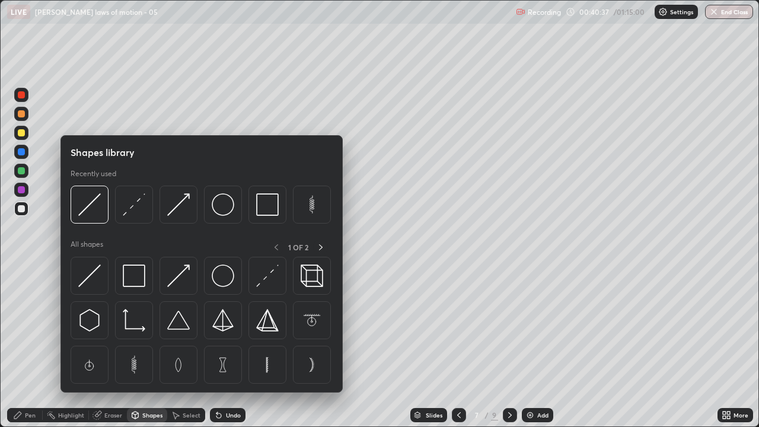
click at [31, 326] on div "Pen" at bounding box center [30, 415] width 11 height 6
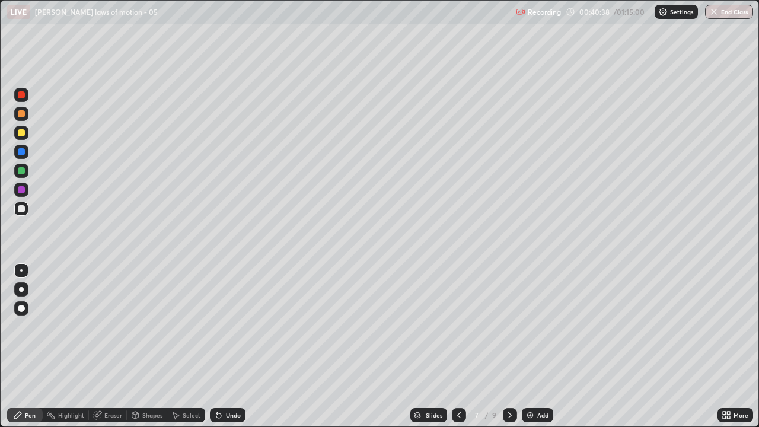
click at [21, 288] on div at bounding box center [21, 289] width 5 height 5
click at [143, 326] on div "Shapes" at bounding box center [152, 415] width 20 height 6
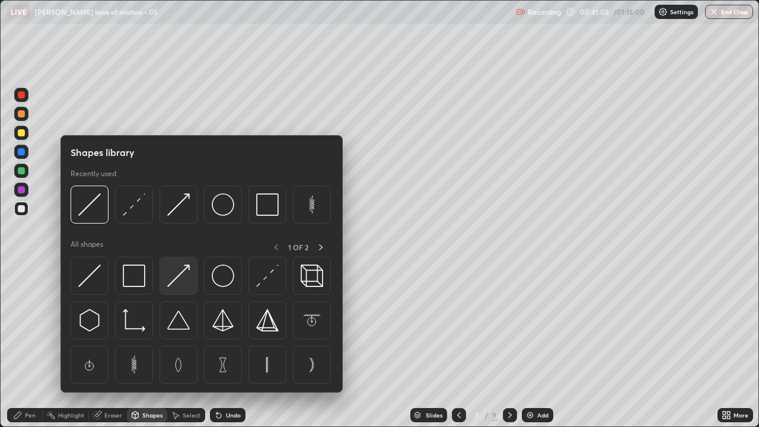
click at [173, 279] on img at bounding box center [178, 275] width 23 height 23
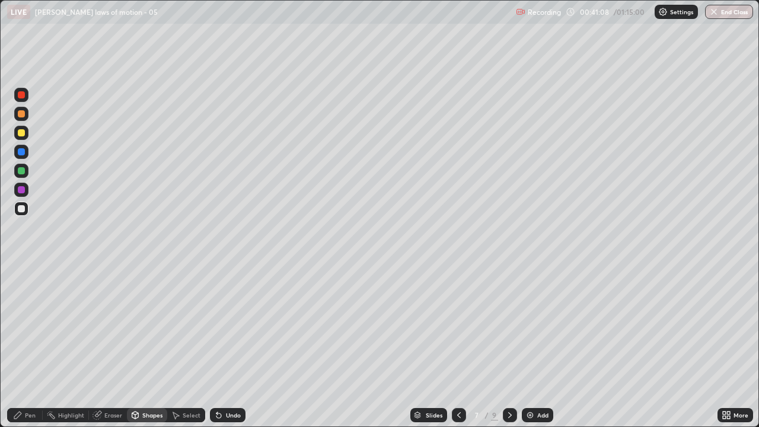
click at [31, 326] on div "Pen" at bounding box center [30, 415] width 11 height 6
click at [152, 326] on div "Shapes" at bounding box center [147, 415] width 40 height 14
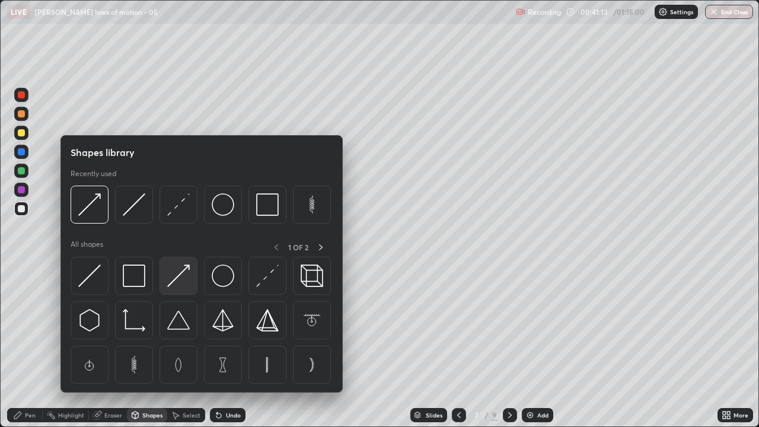
click at [180, 283] on img at bounding box center [178, 275] width 23 height 23
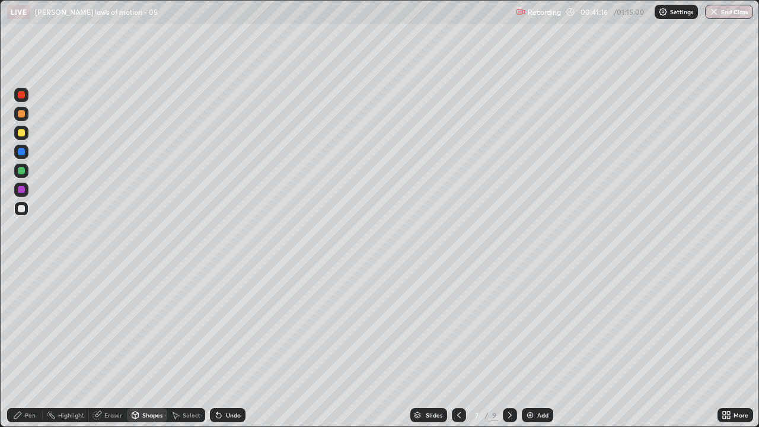
click at [30, 326] on div "Pen" at bounding box center [25, 415] width 36 height 14
click at [217, 326] on icon at bounding box center [218, 415] width 5 height 5
click at [219, 326] on icon at bounding box center [218, 415] width 5 height 5
click at [217, 326] on icon at bounding box center [218, 415] width 5 height 5
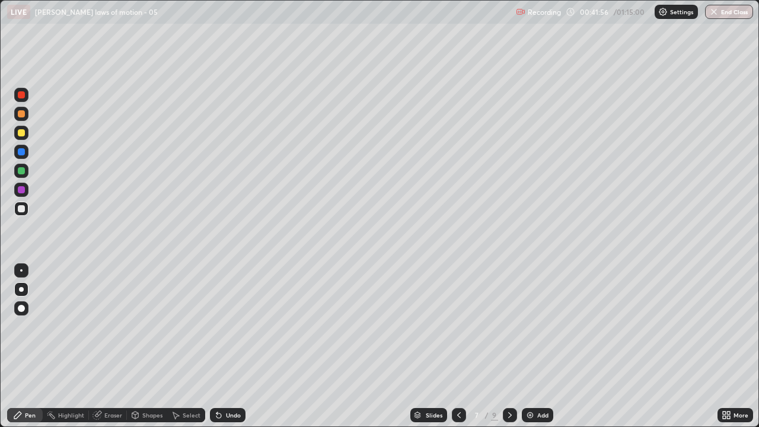
click at [219, 326] on icon at bounding box center [218, 414] width 9 height 9
click at [220, 326] on icon at bounding box center [218, 414] width 9 height 9
click at [111, 326] on div "Eraser" at bounding box center [113, 415] width 18 height 6
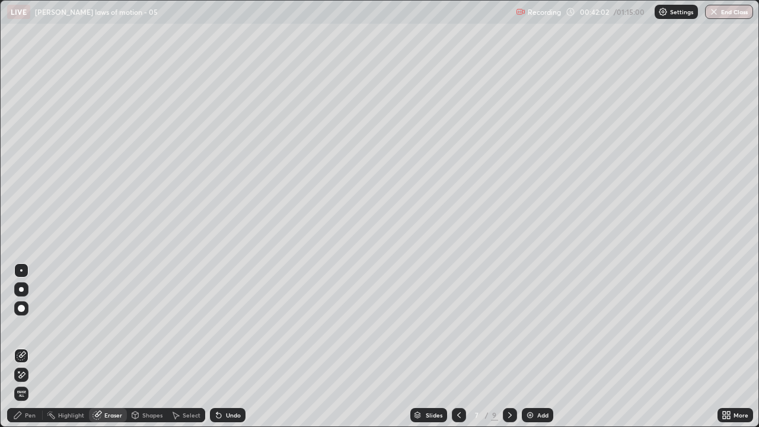
click at [25, 326] on div "Pen" at bounding box center [25, 415] width 36 height 14
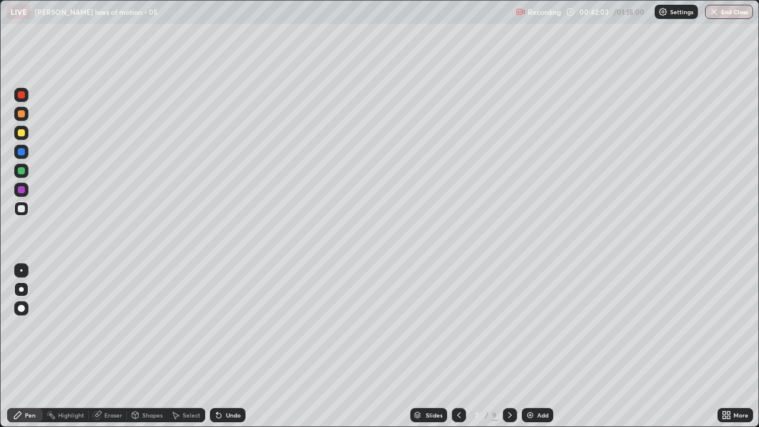
click at [21, 306] on div at bounding box center [21, 308] width 7 height 7
click at [21, 290] on div at bounding box center [21, 289] width 5 height 5
click at [21, 134] on div at bounding box center [21, 132] width 7 height 7
click at [31, 326] on div "Pen" at bounding box center [30, 415] width 11 height 6
click at [21, 201] on div at bounding box center [21, 208] width 14 height 14
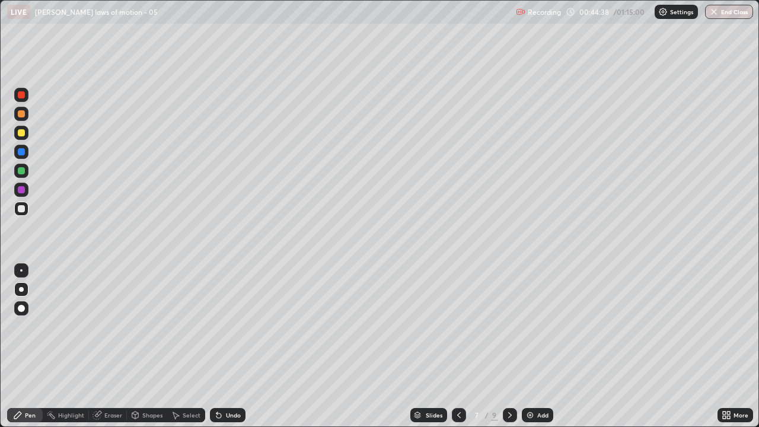
click at [151, 326] on div "Shapes" at bounding box center [152, 415] width 20 height 6
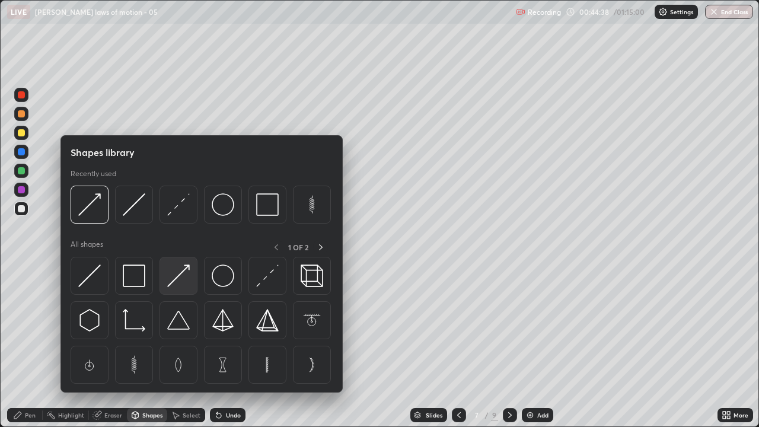
click at [181, 276] on img at bounding box center [178, 275] width 23 height 23
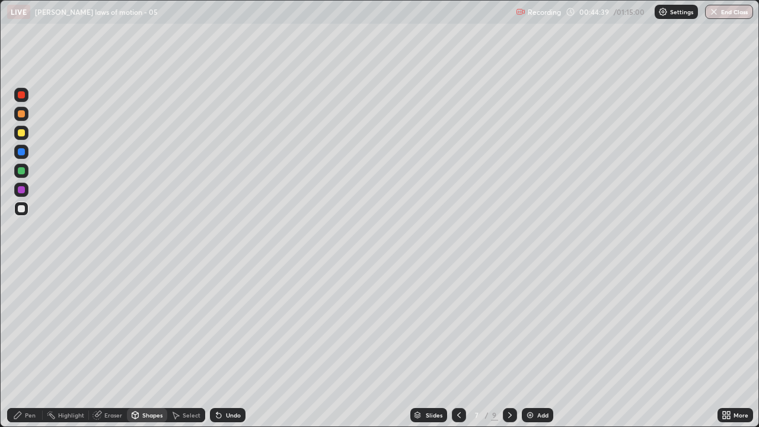
click at [23, 190] on div at bounding box center [21, 189] width 7 height 7
click at [221, 326] on div "Undo" at bounding box center [228, 415] width 36 height 14
click at [217, 326] on icon at bounding box center [218, 415] width 5 height 5
click at [216, 326] on icon at bounding box center [218, 415] width 5 height 5
click at [218, 326] on icon at bounding box center [218, 415] width 5 height 5
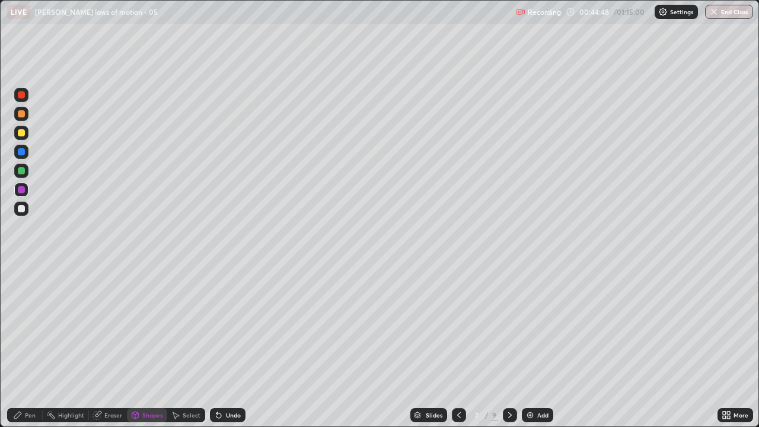
click at [144, 326] on div "Shapes" at bounding box center [152, 415] width 20 height 6
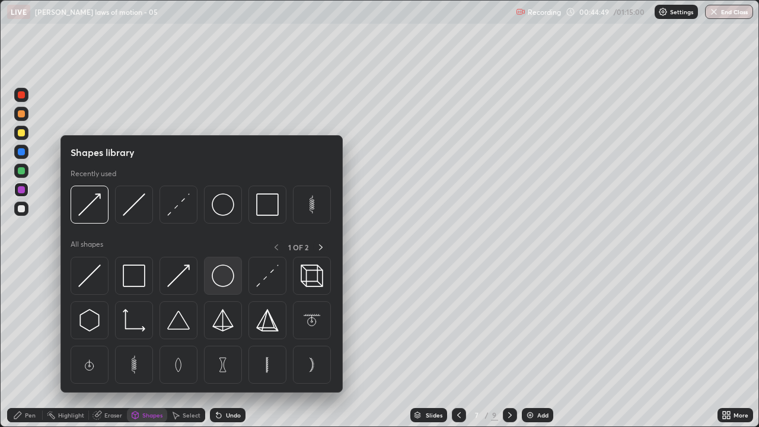
click at [223, 277] on img at bounding box center [223, 275] width 23 height 23
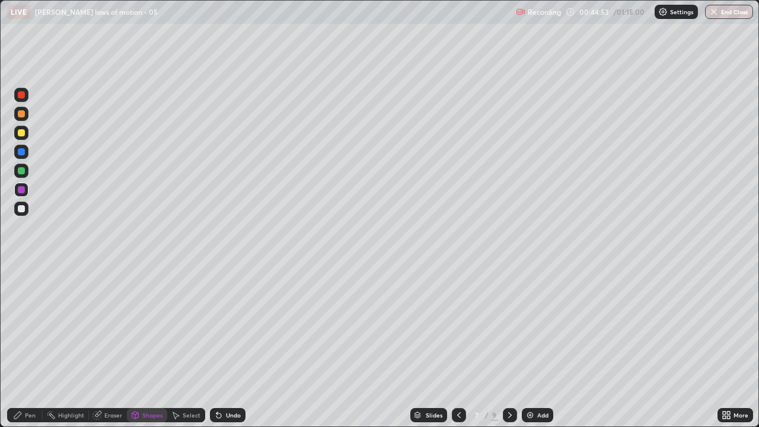
click at [151, 326] on div "Shapes" at bounding box center [152, 415] width 20 height 6
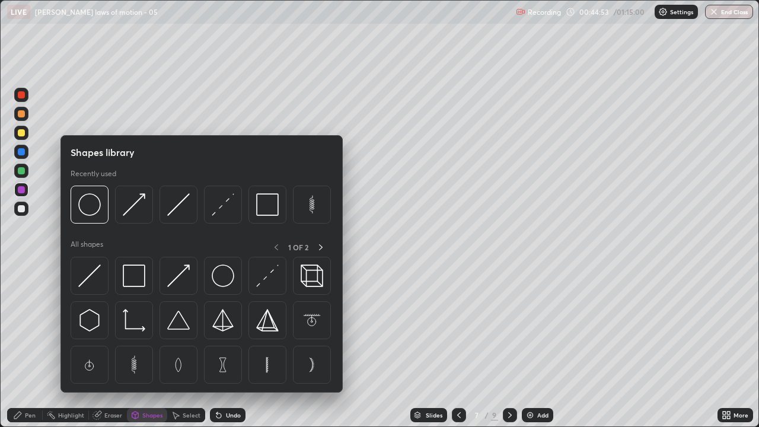
click at [18, 210] on div at bounding box center [21, 208] width 7 height 7
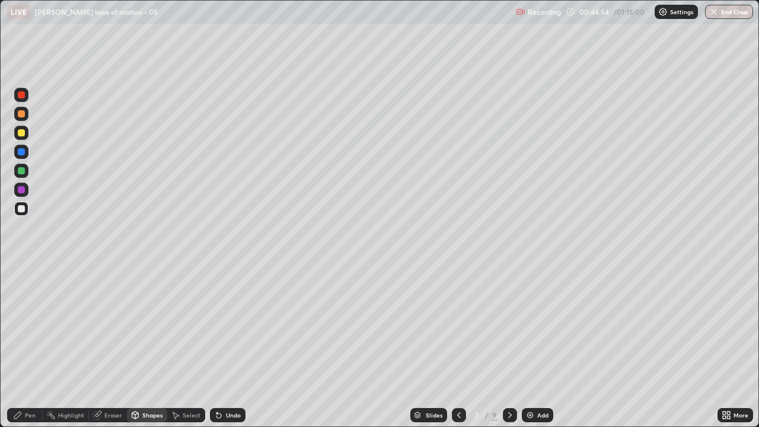
click at [149, 326] on div "Shapes" at bounding box center [152, 415] width 20 height 6
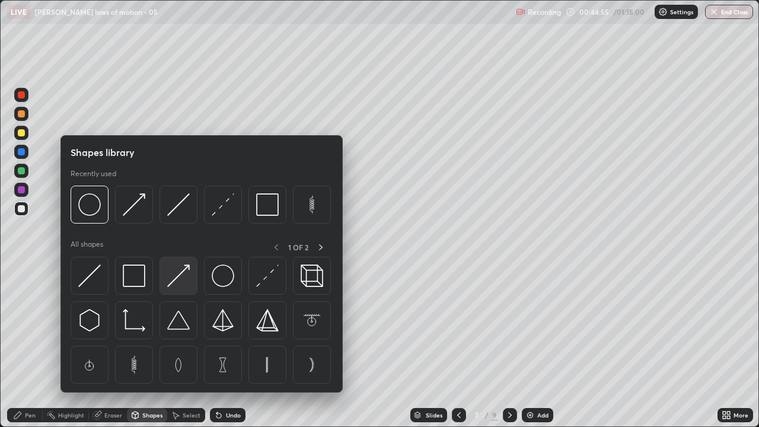
click at [182, 277] on img at bounding box center [178, 275] width 23 height 23
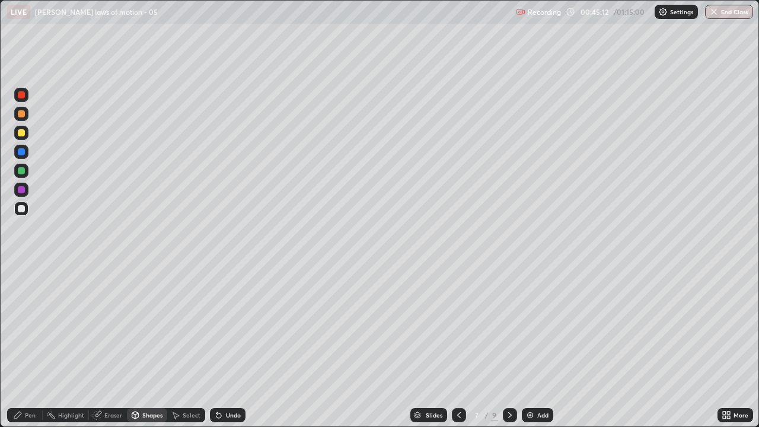
click at [29, 326] on div "Pen" at bounding box center [25, 415] width 36 height 14
click at [151, 326] on div "Shapes" at bounding box center [152, 415] width 20 height 6
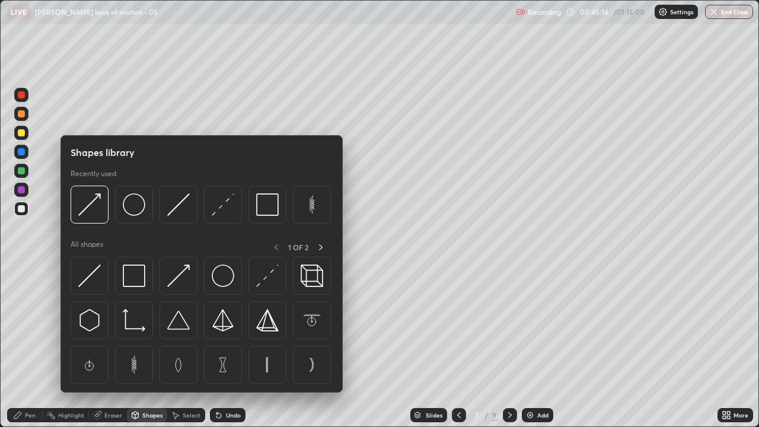
click at [150, 326] on div "Shapes" at bounding box center [152, 415] width 20 height 6
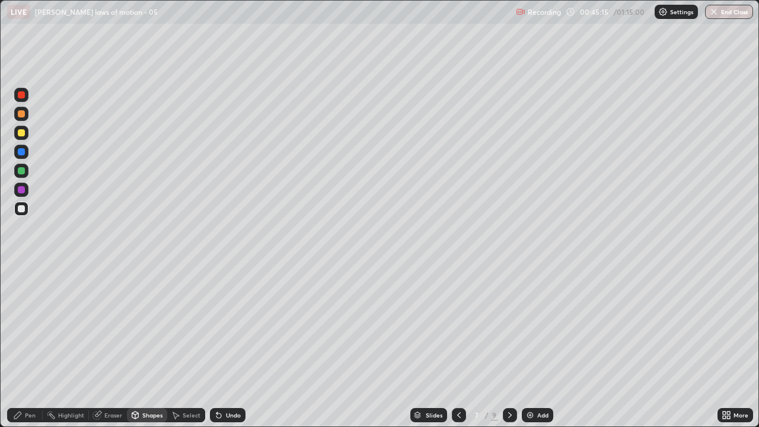
click at [145, 326] on div "Shapes" at bounding box center [152, 415] width 20 height 6
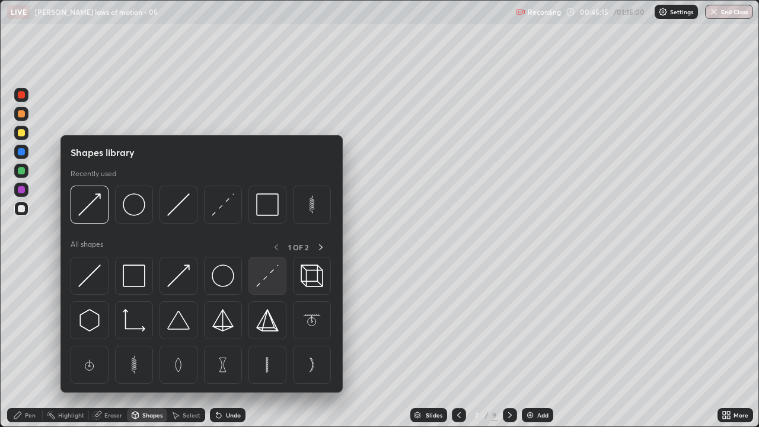
click at [263, 279] on img at bounding box center [267, 275] width 23 height 23
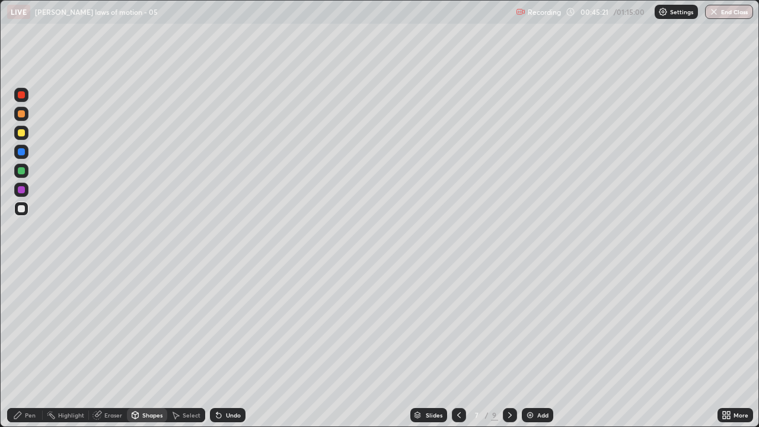
click at [221, 326] on icon at bounding box center [218, 414] width 9 height 9
click at [220, 326] on icon at bounding box center [218, 414] width 9 height 9
click at [30, 326] on div "Pen" at bounding box center [30, 415] width 11 height 6
click at [150, 326] on div "Shapes" at bounding box center [152, 415] width 20 height 6
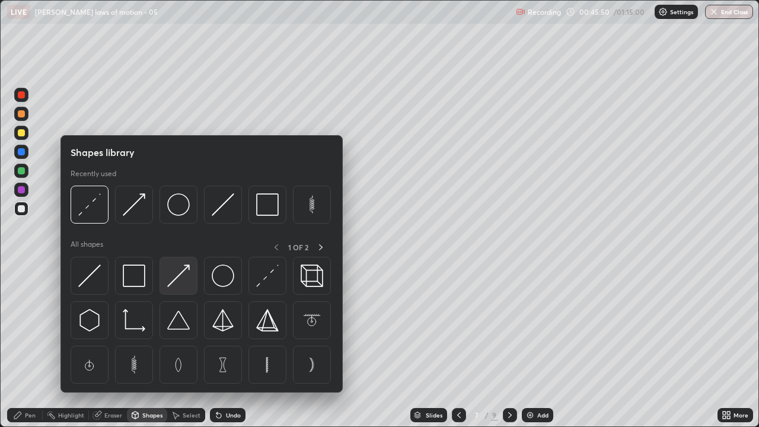
click at [172, 277] on img at bounding box center [178, 275] width 23 height 23
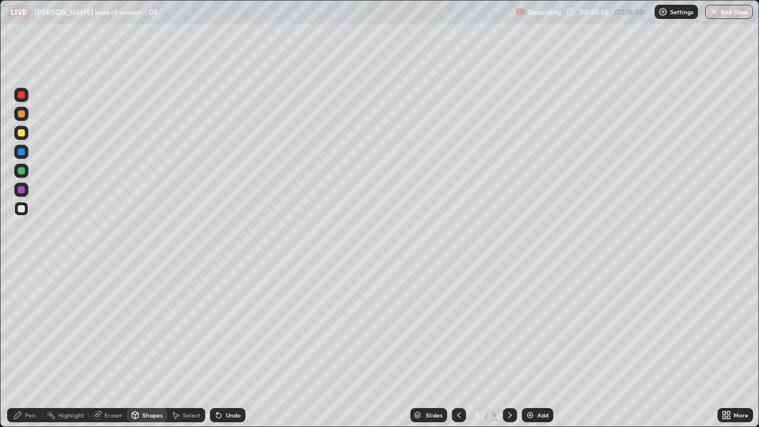
click at [225, 326] on div "Undo" at bounding box center [228, 415] width 36 height 14
click at [33, 326] on div "Pen" at bounding box center [30, 415] width 11 height 6
click at [177, 326] on icon at bounding box center [175, 414] width 9 height 9
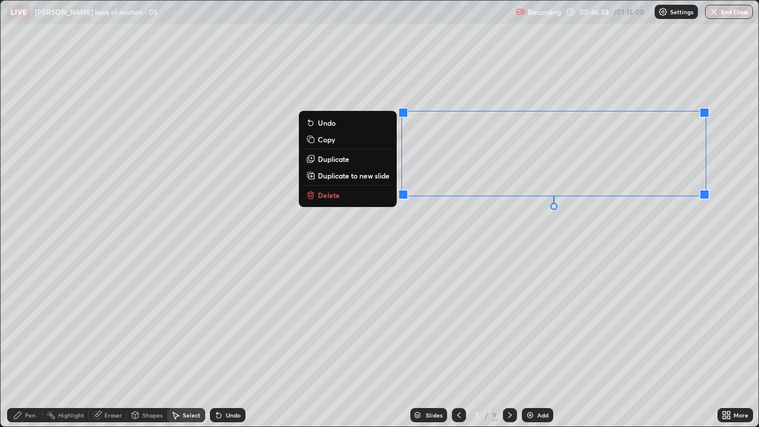
click at [335, 139] on button "Copy" at bounding box center [347, 139] width 88 height 14
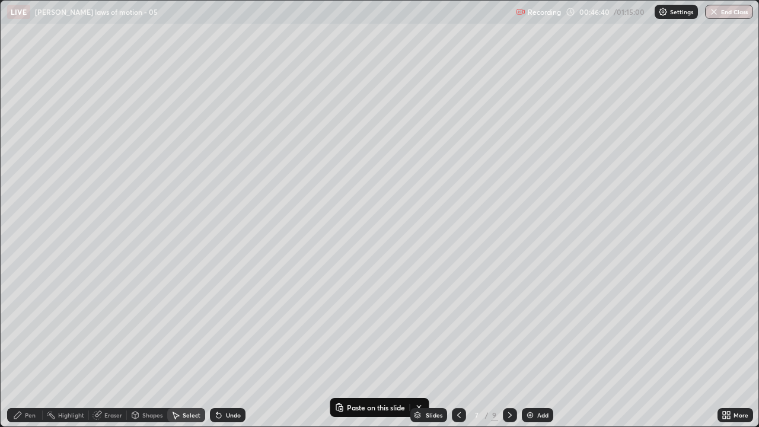
click at [527, 326] on img at bounding box center [529, 414] width 9 height 9
click at [179, 116] on p "Paste here" at bounding box center [191, 113] width 35 height 9
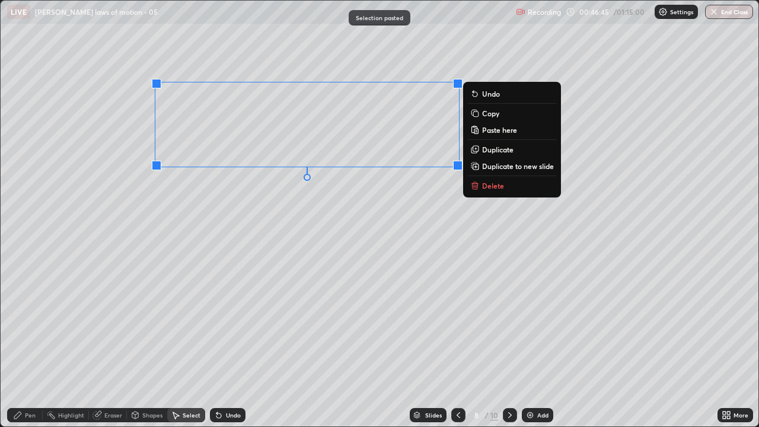
click at [27, 267] on div "Erase all" at bounding box center [21, 213] width 28 height 379
click at [32, 270] on div "Erase all" at bounding box center [21, 213] width 28 height 379
click at [60, 281] on div "0 ° Undo Copy Paste here Duplicate Duplicate to new slide Delete" at bounding box center [379, 213] width 757 height 425
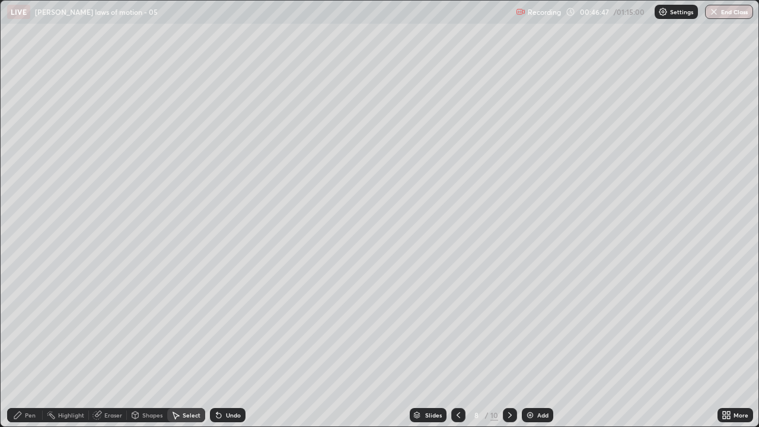
click at [59, 280] on div "0 ° Undo Copy Paste here Duplicate Duplicate to new slide Delete" at bounding box center [379, 213] width 757 height 425
click at [108, 326] on div "Eraser" at bounding box center [108, 415] width 38 height 14
click at [30, 326] on div "Pen" at bounding box center [30, 415] width 11 height 6
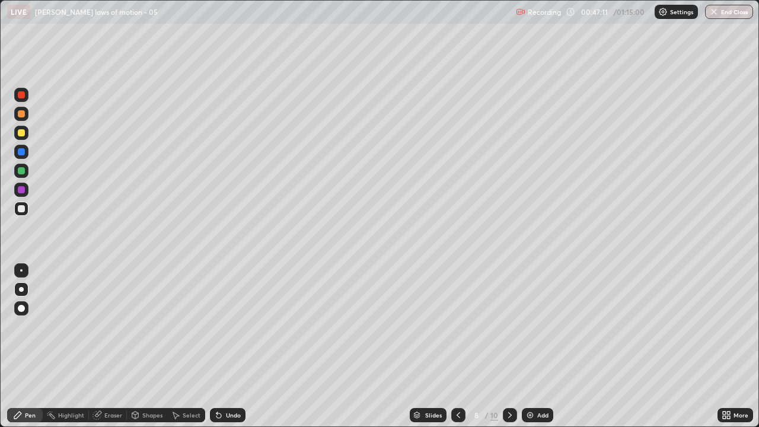
click at [142, 326] on div "Shapes" at bounding box center [152, 415] width 20 height 6
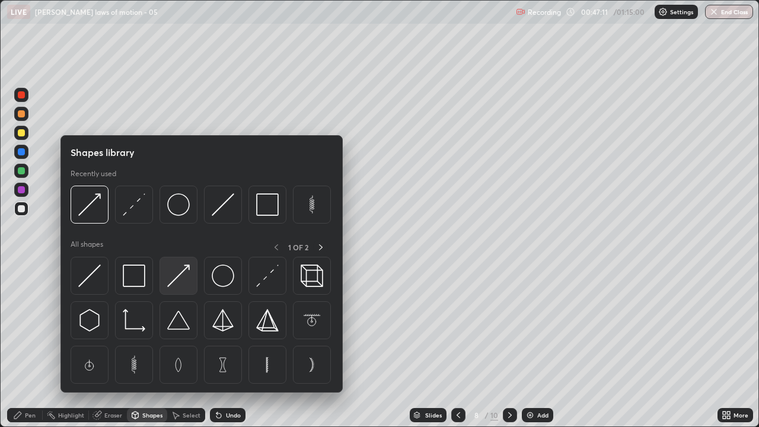
click at [177, 280] on img at bounding box center [178, 275] width 23 height 23
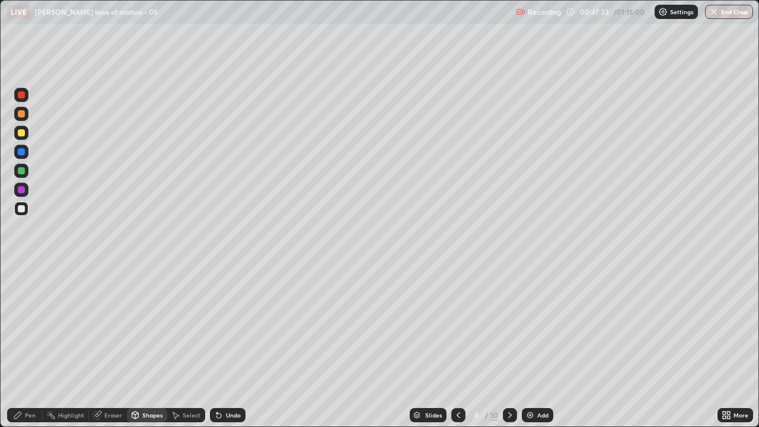
click at [26, 326] on div "Pen" at bounding box center [30, 415] width 11 height 6
click at [21, 207] on div at bounding box center [21, 208] width 7 height 7
click at [218, 326] on icon at bounding box center [218, 415] width 5 height 5
click at [457, 326] on icon at bounding box center [457, 414] width 9 height 9
click at [454, 326] on div at bounding box center [458, 415] width 14 height 14
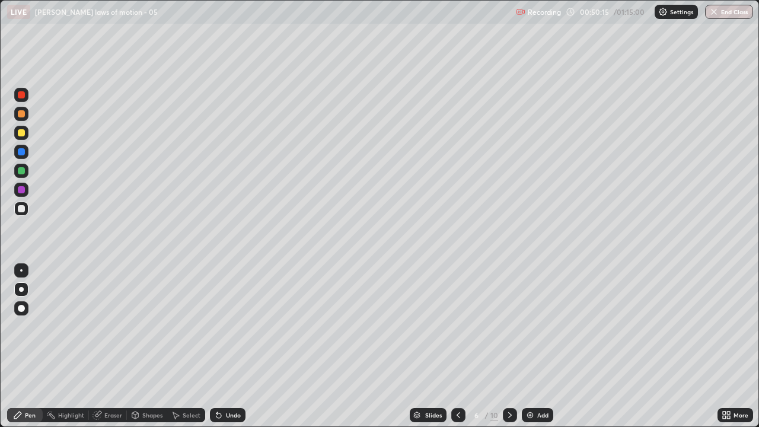
click at [458, 326] on div at bounding box center [458, 415] width 14 height 14
click at [457, 326] on icon at bounding box center [457, 414] width 9 height 9
click at [456, 326] on icon at bounding box center [457, 414] width 9 height 9
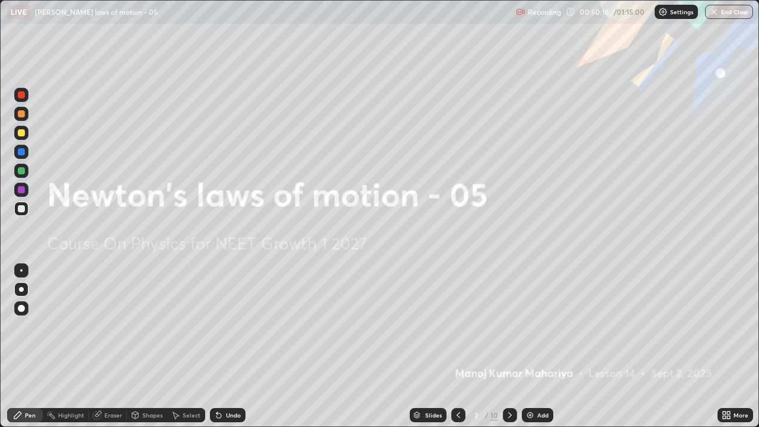
click at [508, 326] on icon at bounding box center [510, 415] width 4 height 6
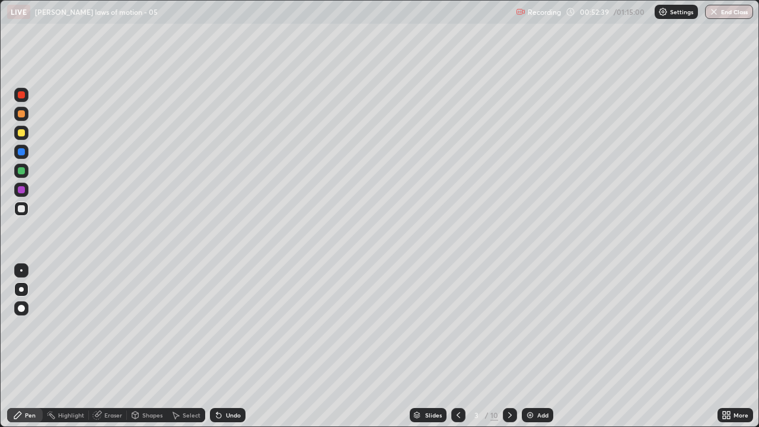
click at [508, 326] on icon at bounding box center [510, 415] width 4 height 6
click at [457, 326] on icon at bounding box center [457, 414] width 9 height 9
click at [216, 326] on icon at bounding box center [218, 415] width 5 height 5
click at [210, 326] on div "Undo" at bounding box center [228, 415] width 36 height 14
click at [212, 326] on div "Undo" at bounding box center [228, 415] width 36 height 14
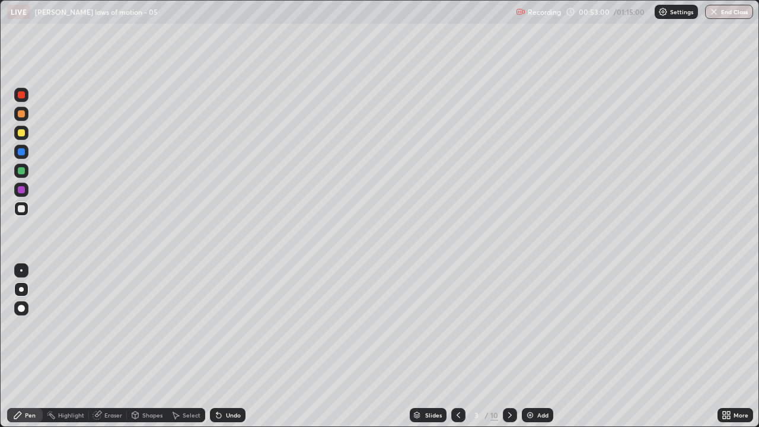
click at [212, 326] on div "Undo" at bounding box center [228, 415] width 36 height 14
click at [213, 326] on div "Undo" at bounding box center [228, 415] width 36 height 14
click at [212, 326] on div "Undo" at bounding box center [228, 415] width 36 height 14
click at [508, 326] on icon at bounding box center [509, 414] width 9 height 9
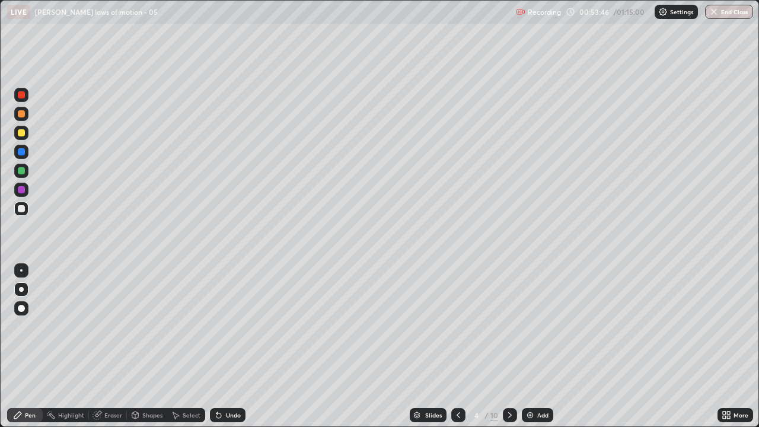
click at [457, 326] on icon at bounding box center [457, 414] width 9 height 9
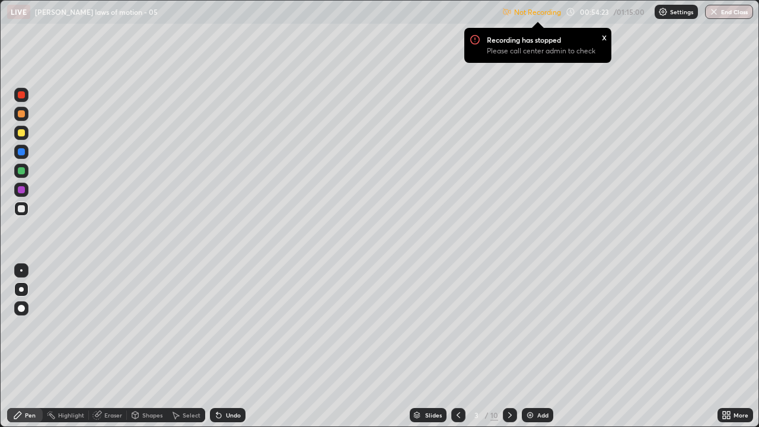
click at [659, 13] on img at bounding box center [662, 11] width 9 height 9
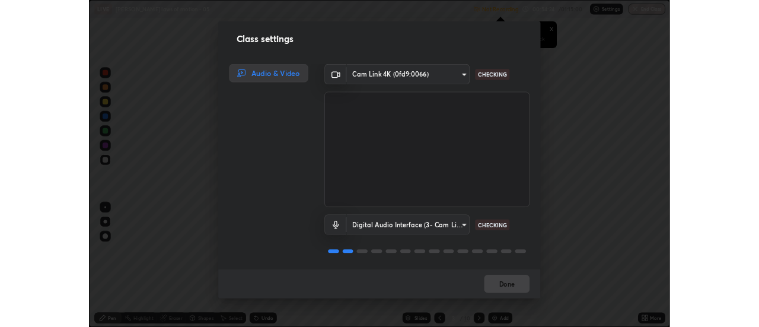
scroll to position [1, 0]
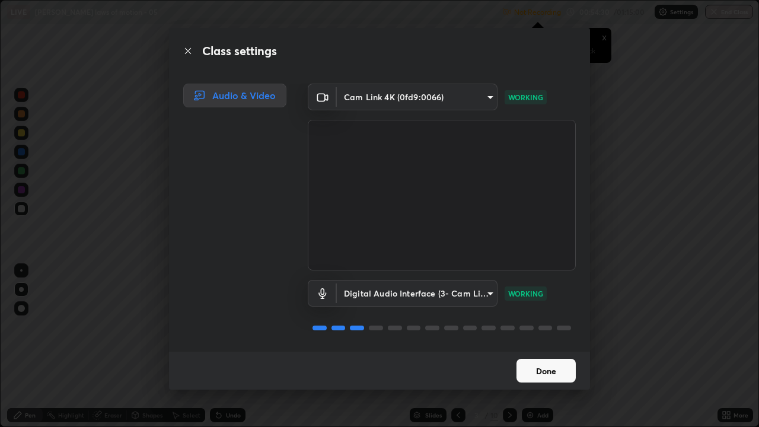
click at [535, 326] on button "Done" at bounding box center [545, 371] width 59 height 24
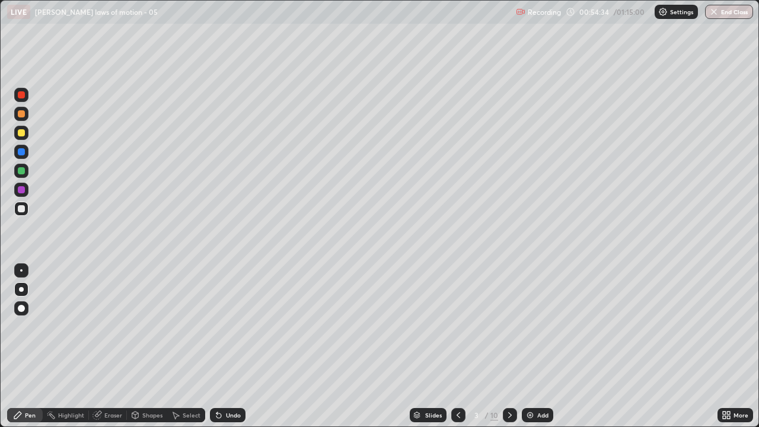
click at [508, 326] on icon at bounding box center [509, 414] width 9 height 9
click at [460, 326] on icon at bounding box center [457, 414] width 9 height 9
click at [508, 326] on icon at bounding box center [510, 415] width 4 height 6
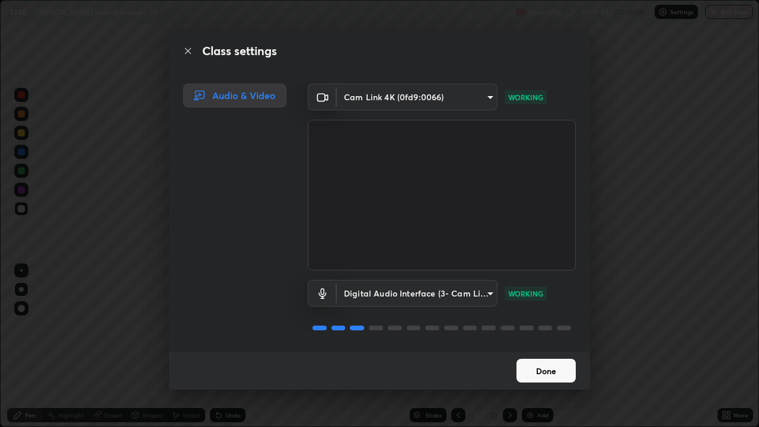
click at [556, 326] on button "Done" at bounding box center [545, 371] width 59 height 24
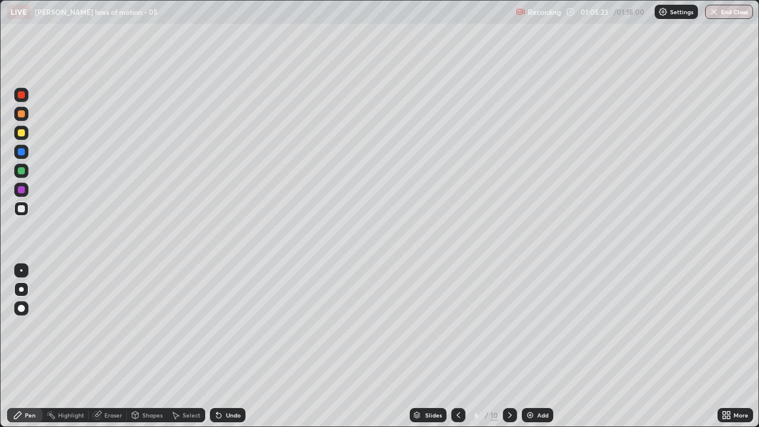
click at [505, 326] on icon at bounding box center [509, 414] width 9 height 9
click at [457, 326] on icon at bounding box center [457, 414] width 9 height 9
click at [503, 326] on div at bounding box center [510, 415] width 14 height 24
click at [19, 207] on div at bounding box center [21, 208] width 7 height 7
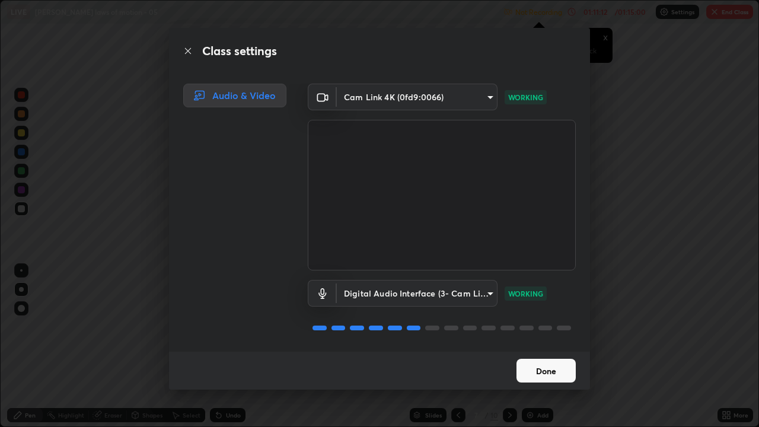
click at [543, 326] on button "Done" at bounding box center [545, 371] width 59 height 24
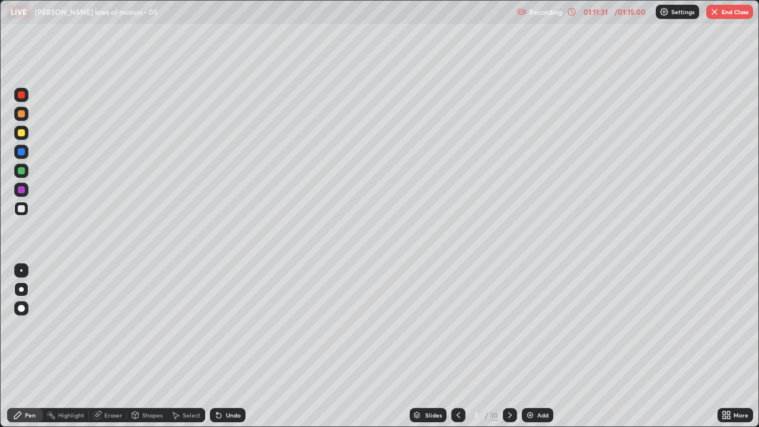
click at [513, 326] on div at bounding box center [510, 415] width 14 height 14
click at [508, 326] on icon at bounding box center [509, 414] width 9 height 9
click at [457, 326] on icon at bounding box center [457, 414] width 9 height 9
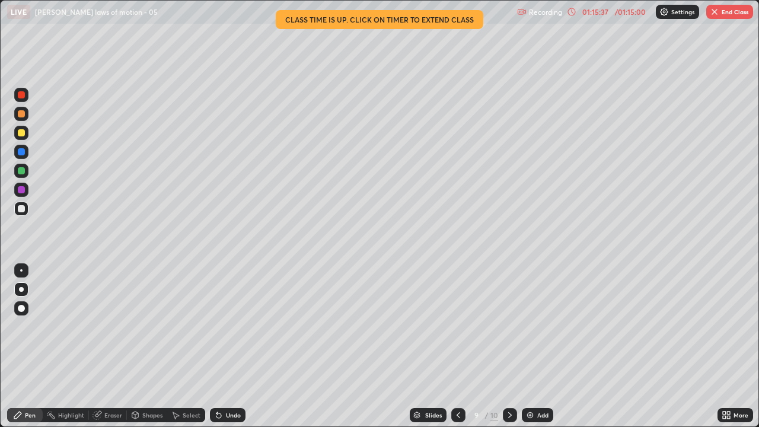
click at [724, 10] on button "End Class" at bounding box center [729, 12] width 47 height 14
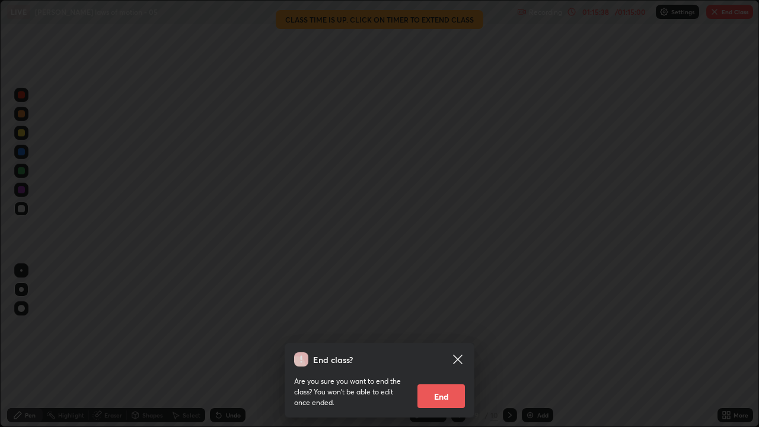
click at [443, 326] on button "End" at bounding box center [440, 396] width 47 height 24
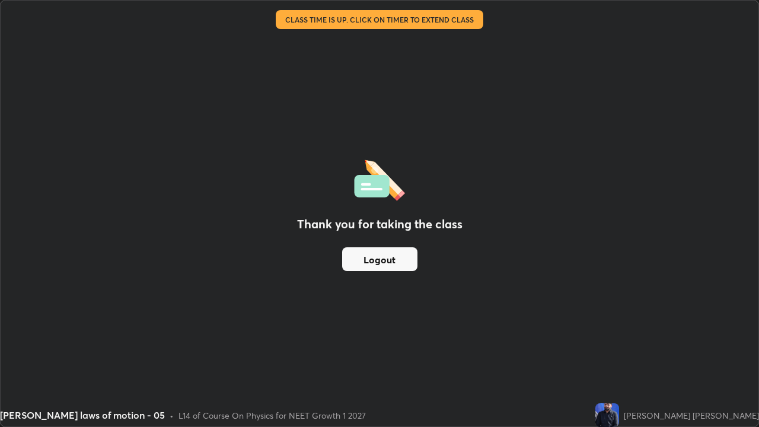
click at [619, 326] on img at bounding box center [607, 415] width 24 height 24
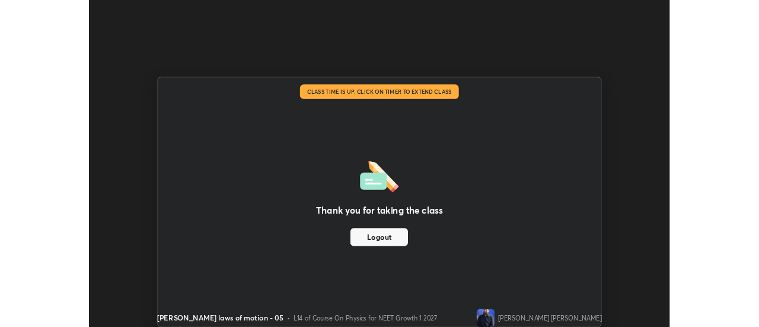
scroll to position [58934, 58502]
